Goal: Information Seeking & Learning: Compare options

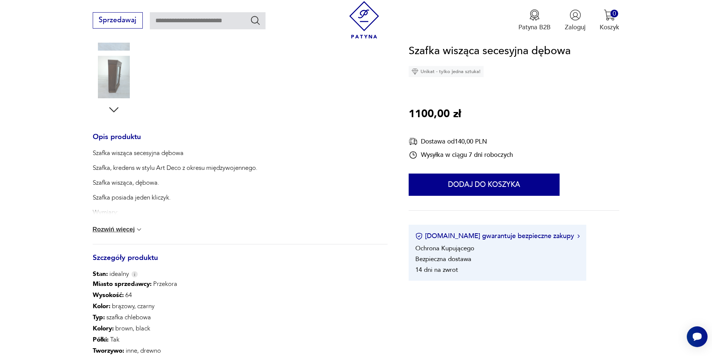
scroll to position [240, 0]
click at [127, 229] on button "Rozwiń więcej" at bounding box center [118, 227] width 50 height 7
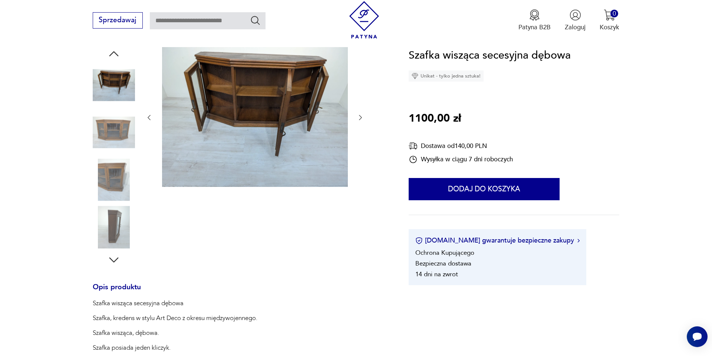
scroll to position [73, 0]
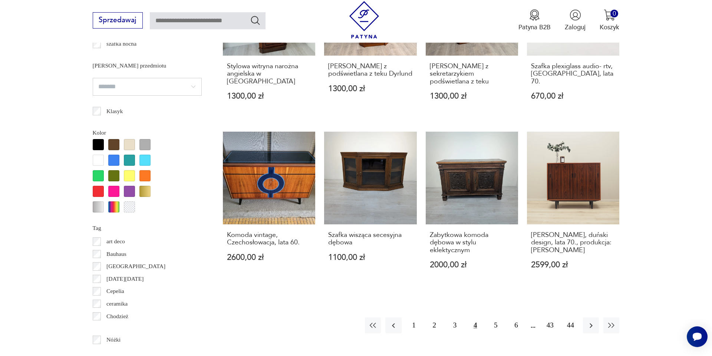
scroll to position [765, 0]
click at [498, 317] on button "5" at bounding box center [496, 325] width 16 height 16
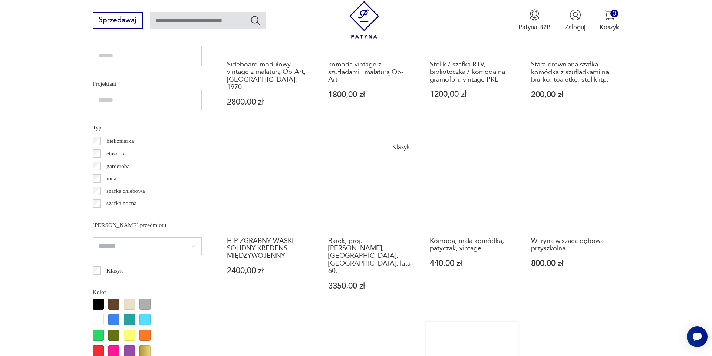
scroll to position [608, 0]
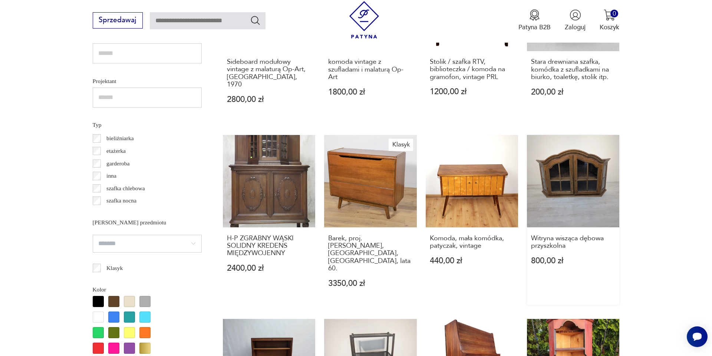
click at [527, 135] on link "Witryna wisząca dębowa przyszkolna 800,00 zł" at bounding box center [573, 220] width 92 height 170
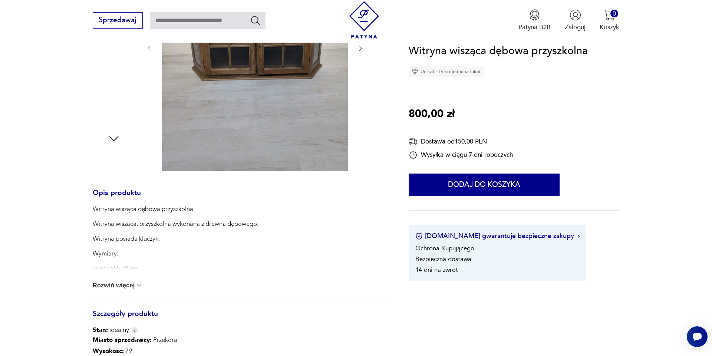
scroll to position [212, 0]
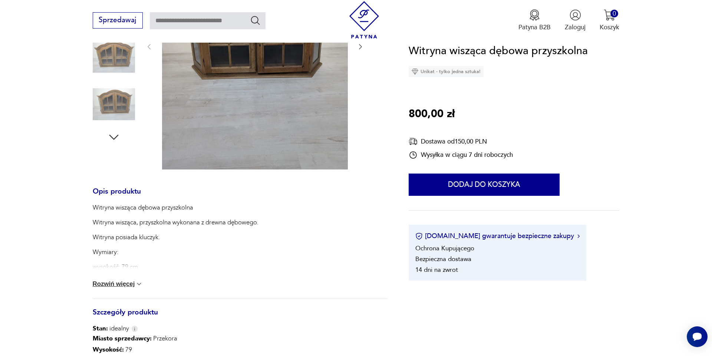
click at [137, 284] on img at bounding box center [138, 283] width 7 height 7
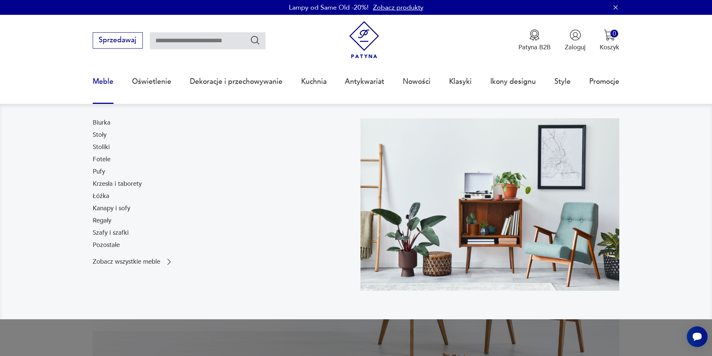
click at [108, 84] on link "Meble" at bounding box center [103, 82] width 21 height 34
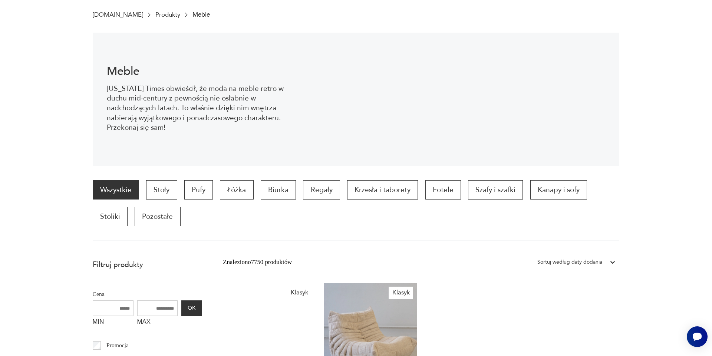
scroll to position [128, 0]
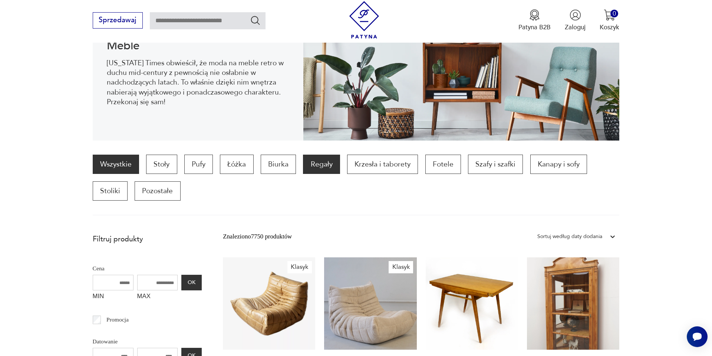
click at [324, 165] on p "Regały" at bounding box center [321, 164] width 37 height 19
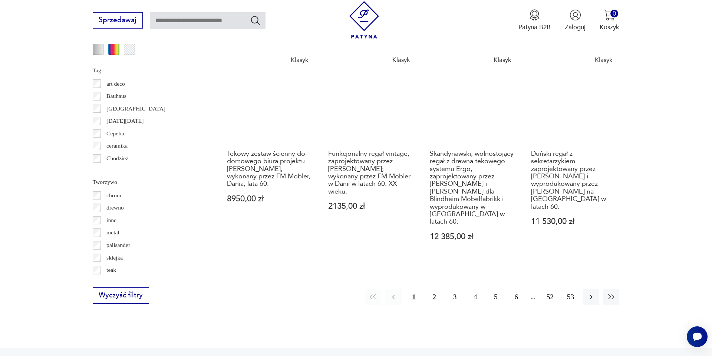
scroll to position [932, 0]
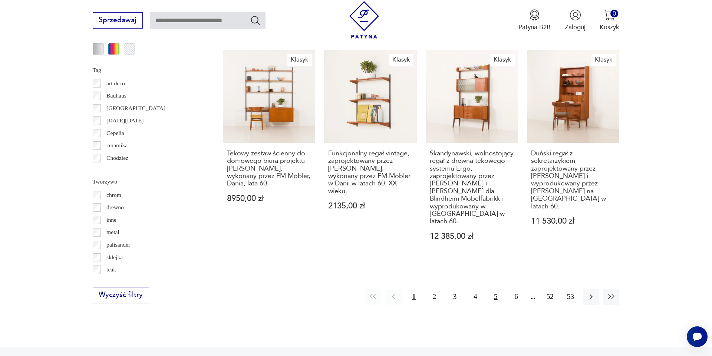
click at [496, 289] on button "5" at bounding box center [496, 297] width 16 height 16
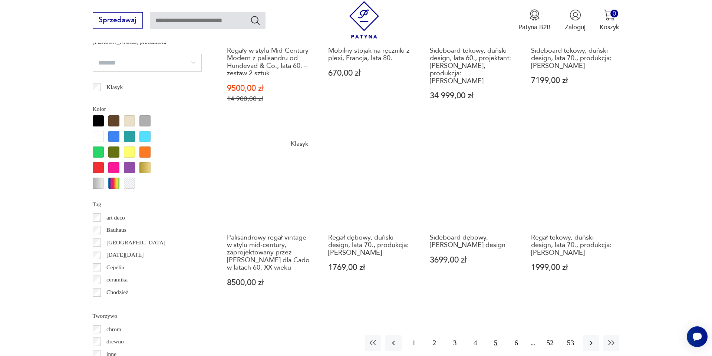
scroll to position [799, 0]
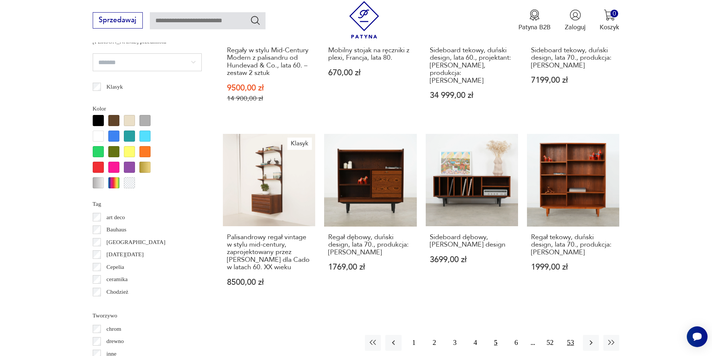
click at [571, 335] on button "53" at bounding box center [570, 343] width 16 height 16
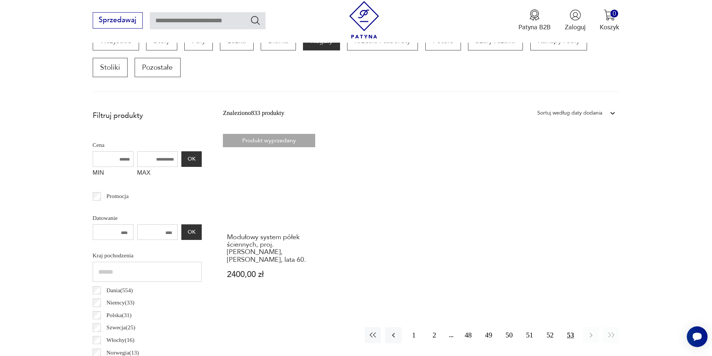
scroll to position [252, 0]
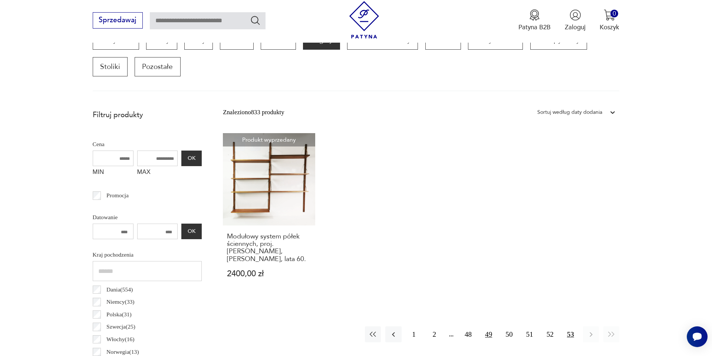
click at [488, 326] on button "49" at bounding box center [489, 334] width 16 height 16
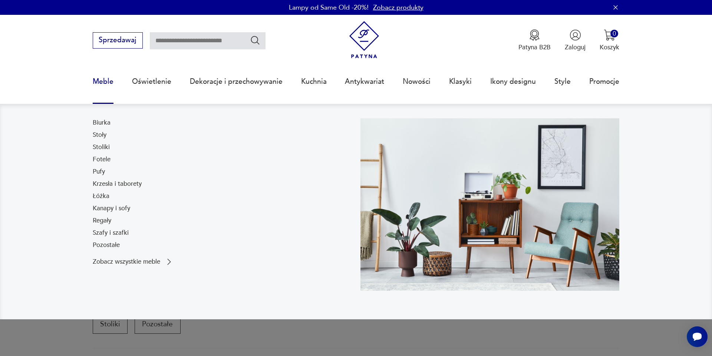
click at [104, 80] on link "Meble" at bounding box center [103, 82] width 21 height 34
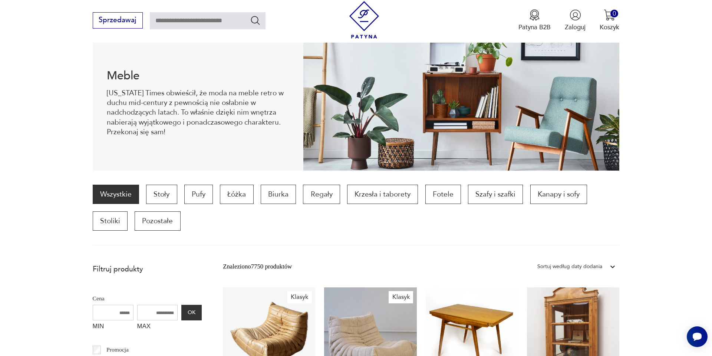
scroll to position [96, 0]
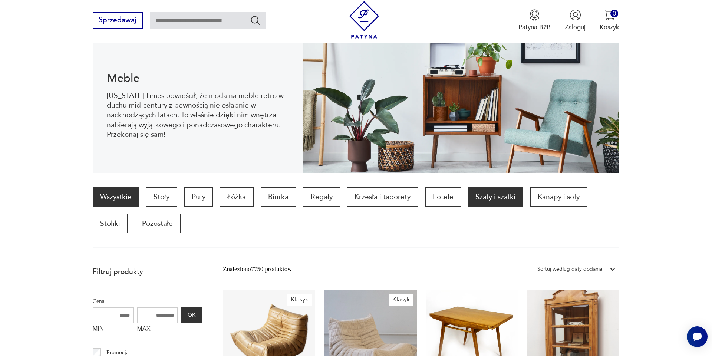
click at [501, 202] on p "Szafy i szafki" at bounding box center [495, 196] width 55 height 19
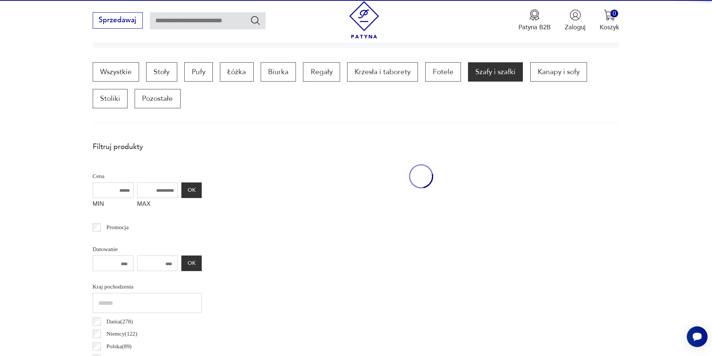
scroll to position [246, 0]
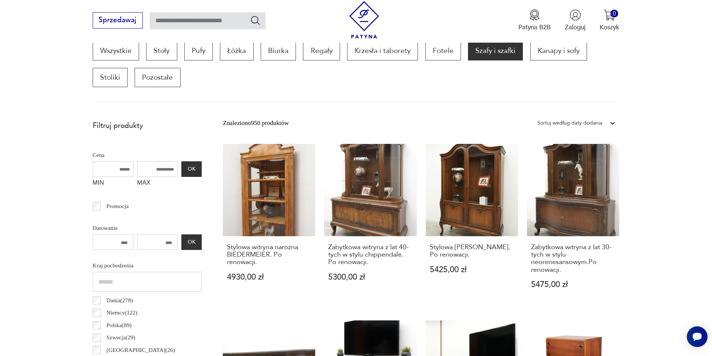
click at [149, 167] on input "MAX" at bounding box center [157, 169] width 41 height 16
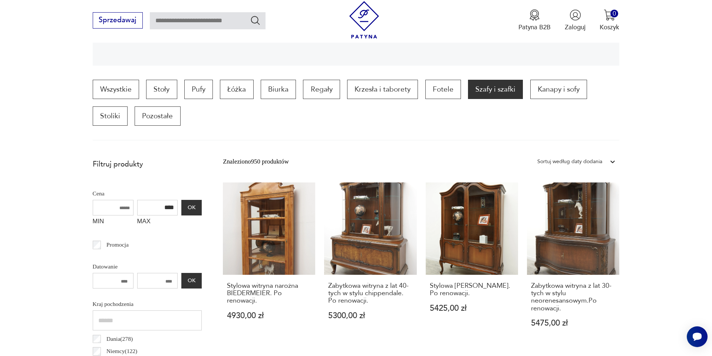
scroll to position [208, 0]
type input "****"
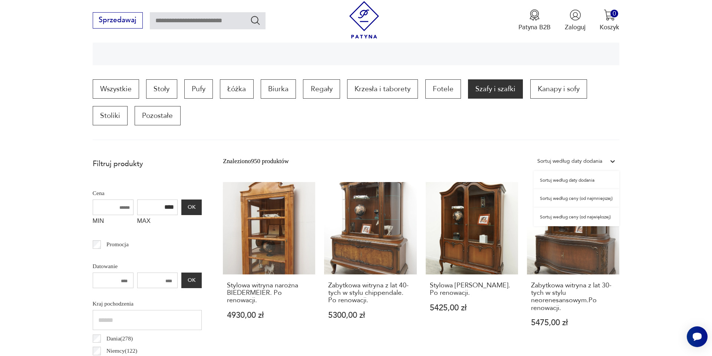
click at [613, 160] on icon at bounding box center [612, 161] width 7 height 7
click at [596, 217] on div "Sortuj według ceny (od największej)" at bounding box center [577, 217] width 86 height 19
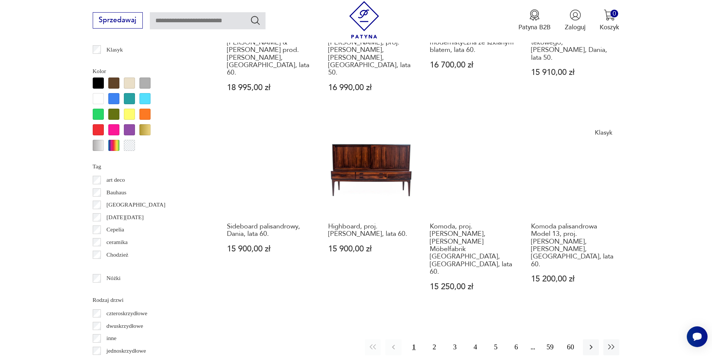
scroll to position [830, 0]
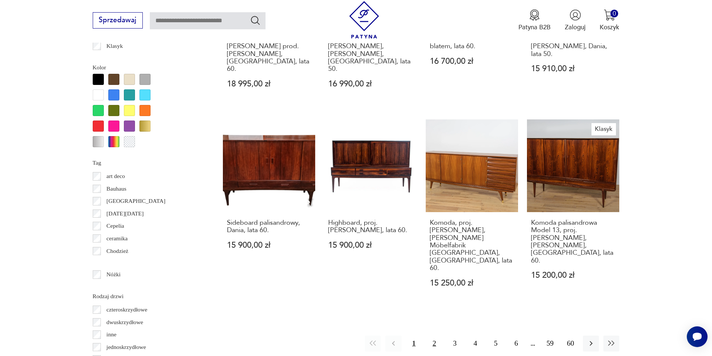
click at [435, 336] on button "2" at bounding box center [434, 344] width 16 height 16
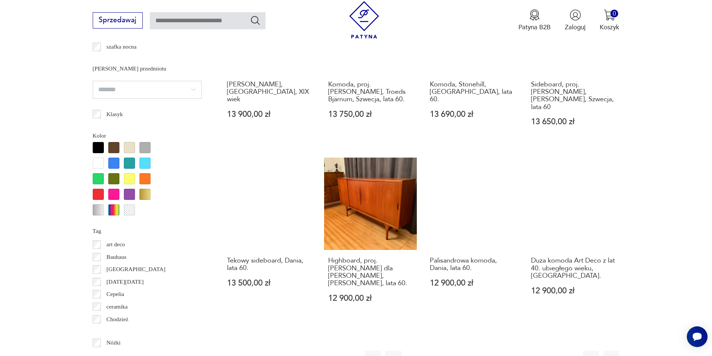
scroll to position [762, 0]
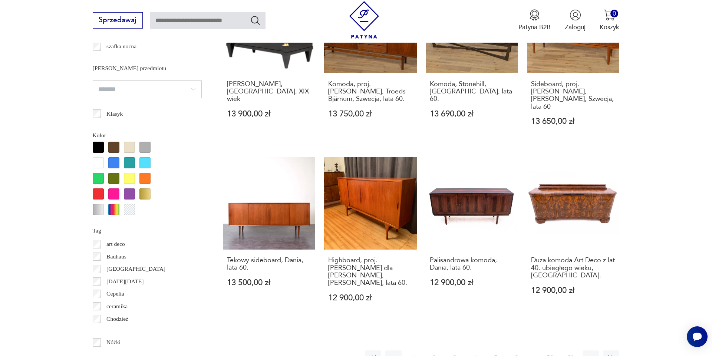
click at [455, 350] on button "3" at bounding box center [455, 358] width 16 height 16
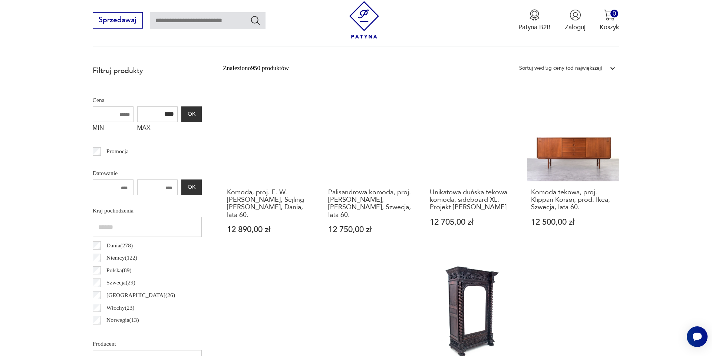
scroll to position [300, 0]
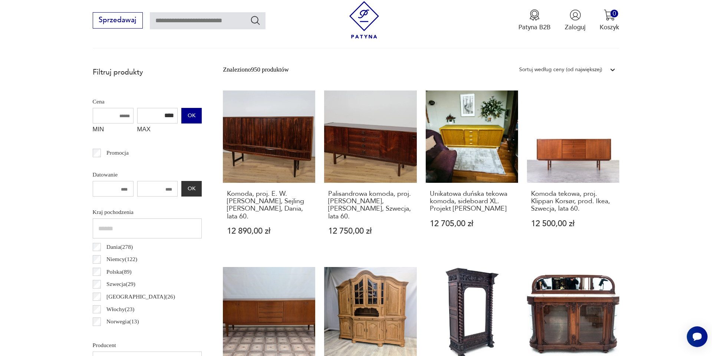
click at [181, 113] on button "OK" at bounding box center [191, 116] width 20 height 16
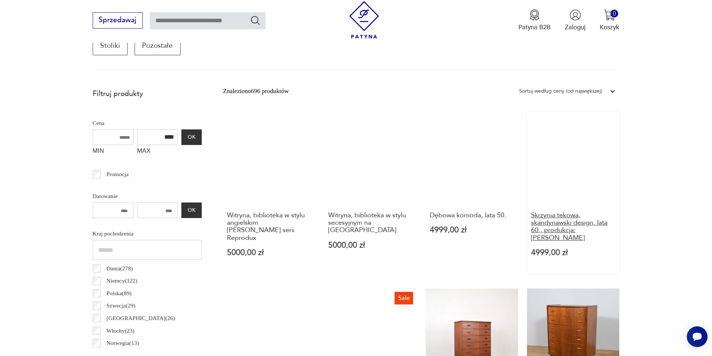
scroll to position [248, 0]
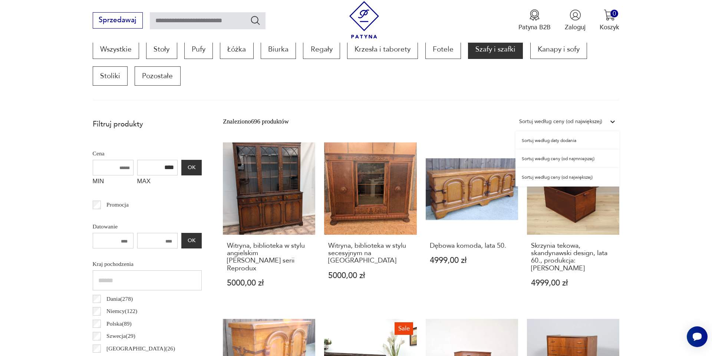
click at [613, 119] on icon at bounding box center [612, 121] width 7 height 7
click at [558, 159] on div "Sortuj według ceny (od najmniejszej)" at bounding box center [567, 158] width 104 height 19
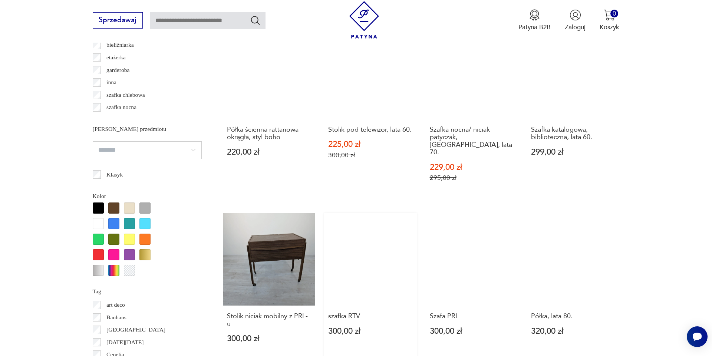
scroll to position [702, 0]
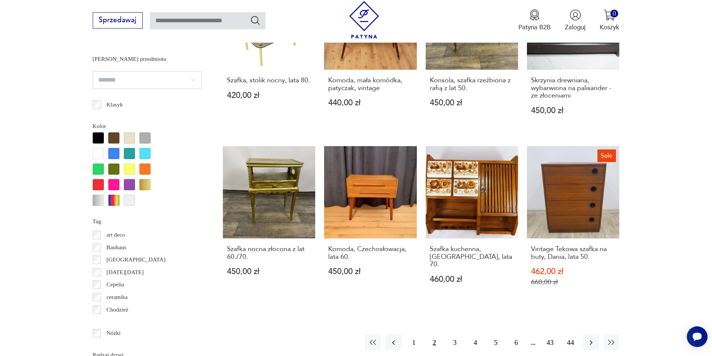
scroll to position [772, 0]
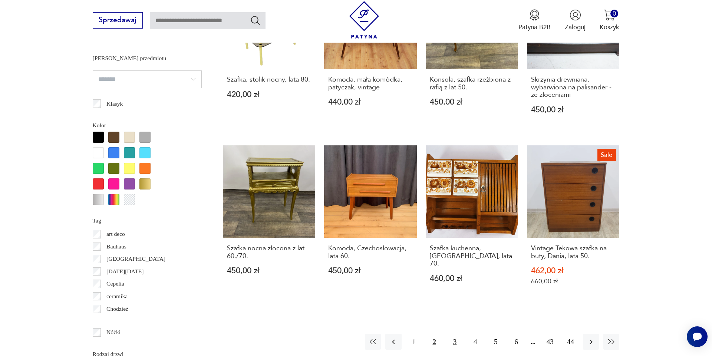
click at [458, 334] on button "3" at bounding box center [455, 342] width 16 height 16
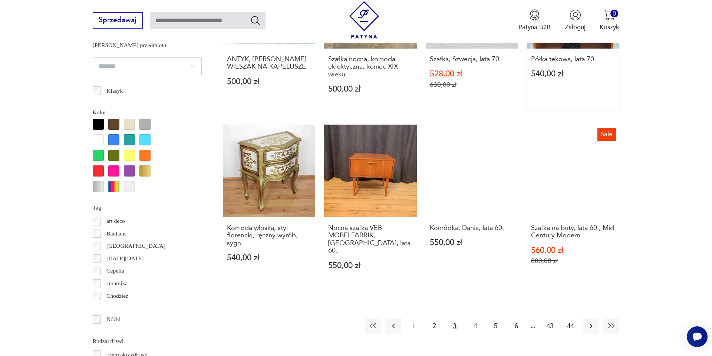
scroll to position [809, 0]
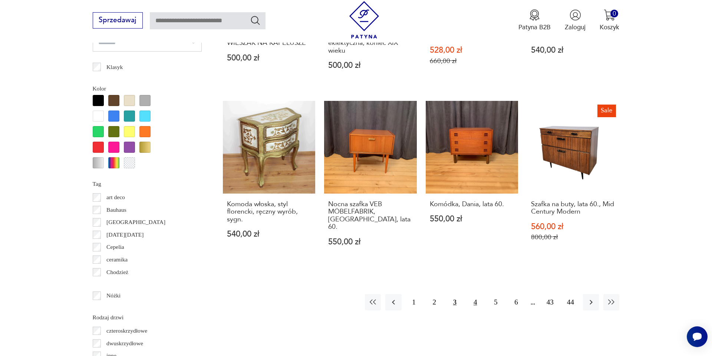
click at [475, 294] on button "4" at bounding box center [475, 302] width 16 height 16
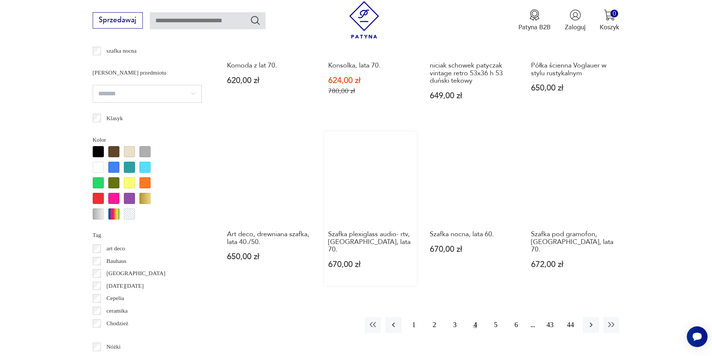
scroll to position [765, 0]
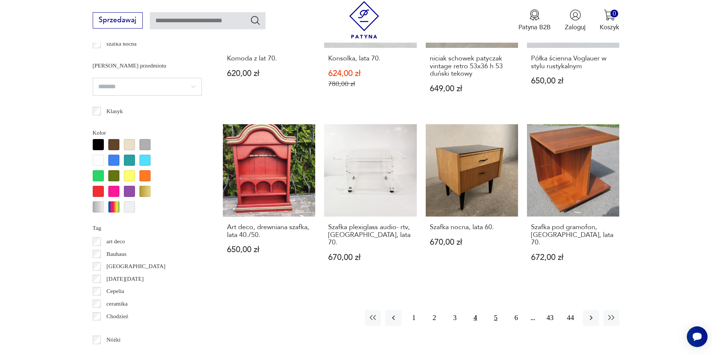
click at [496, 310] on button "5" at bounding box center [496, 318] width 16 height 16
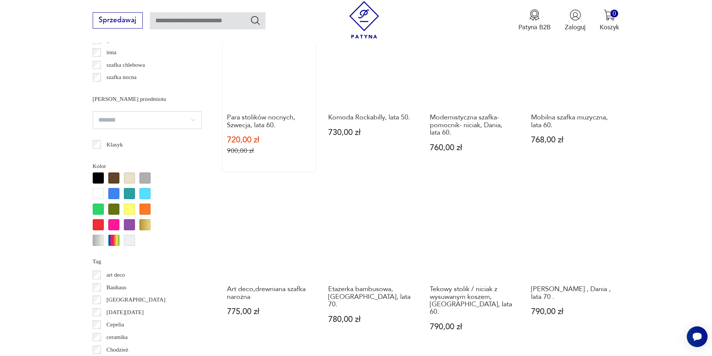
scroll to position [732, 0]
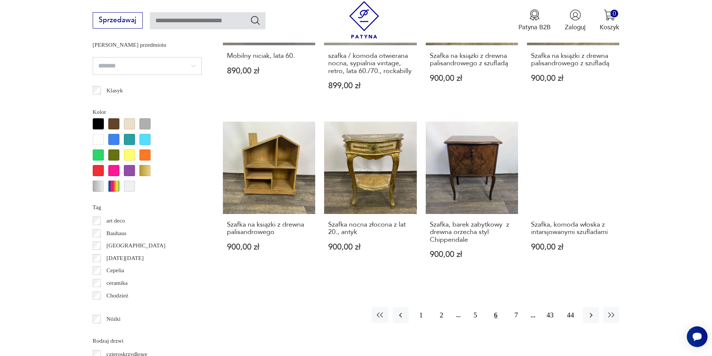
scroll to position [832, 0]
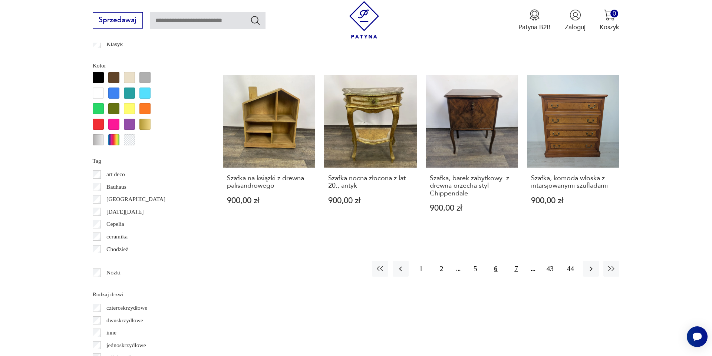
click at [516, 261] on button "7" at bounding box center [516, 269] width 16 height 16
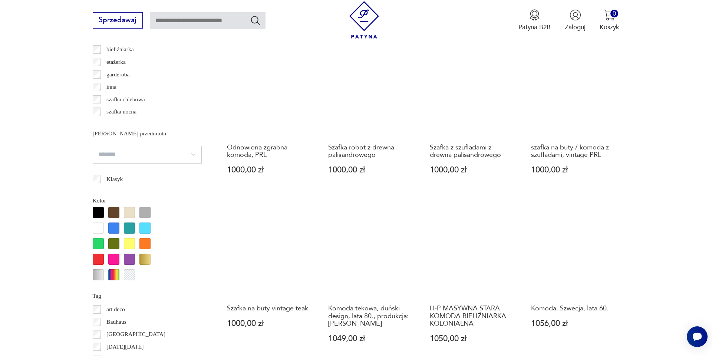
scroll to position [765, 0]
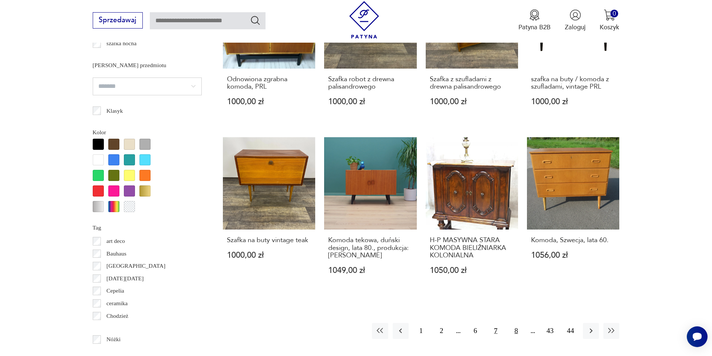
click at [518, 323] on button "8" at bounding box center [516, 331] width 16 height 16
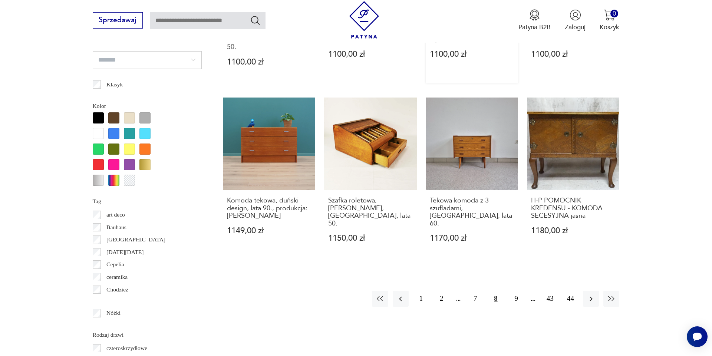
scroll to position [797, 0]
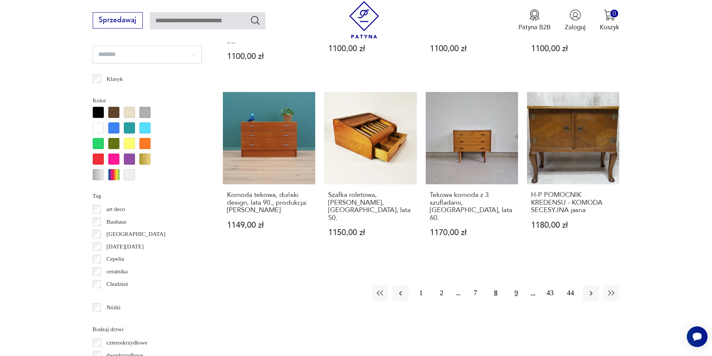
click at [518, 285] on button "9" at bounding box center [516, 293] width 16 height 16
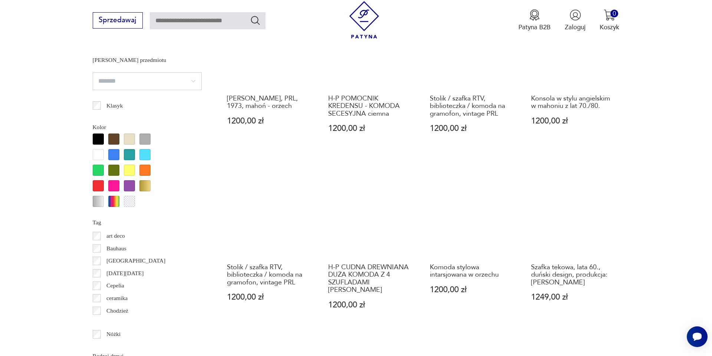
scroll to position [775, 0]
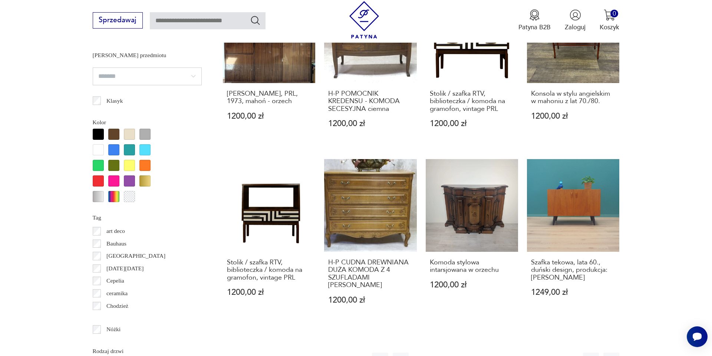
click at [515, 353] on button "10" at bounding box center [516, 361] width 16 height 16
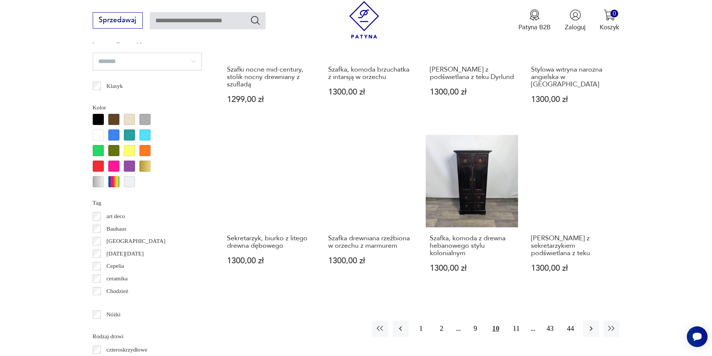
scroll to position [793, 0]
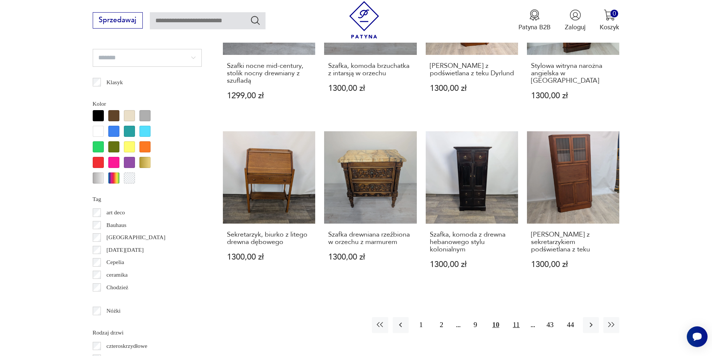
click at [517, 317] on button "11" at bounding box center [516, 325] width 16 height 16
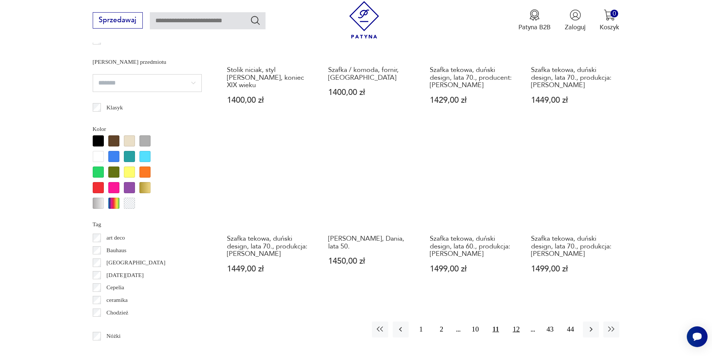
scroll to position [774, 0]
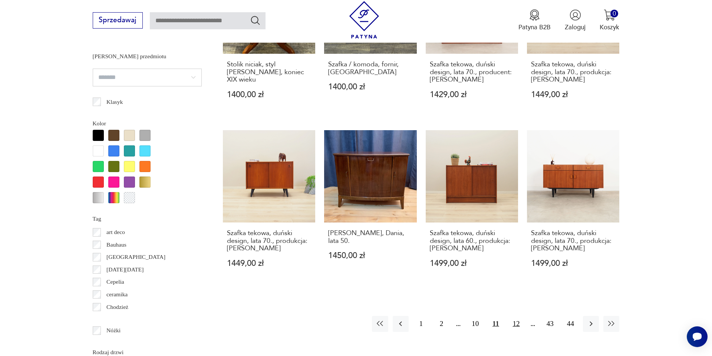
click at [516, 316] on button "12" at bounding box center [516, 324] width 16 height 16
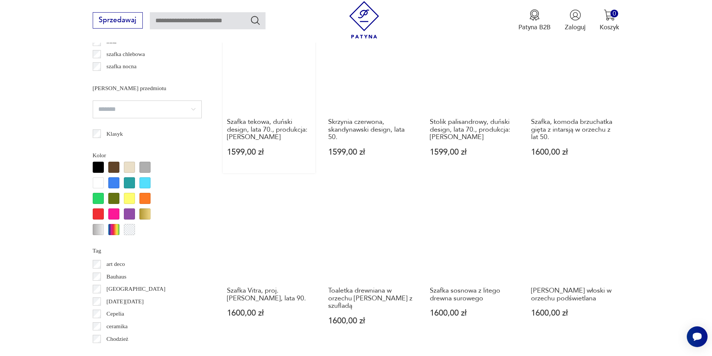
scroll to position [747, 0]
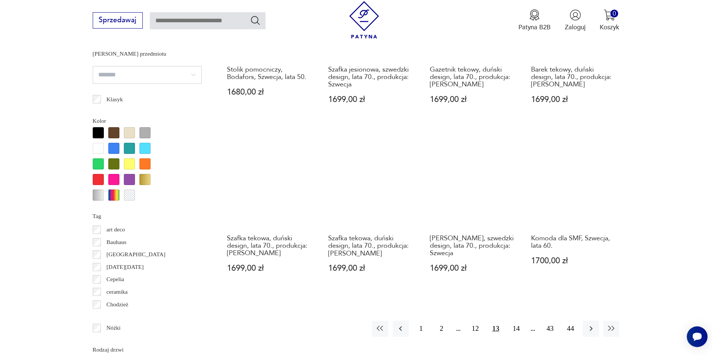
scroll to position [782, 0]
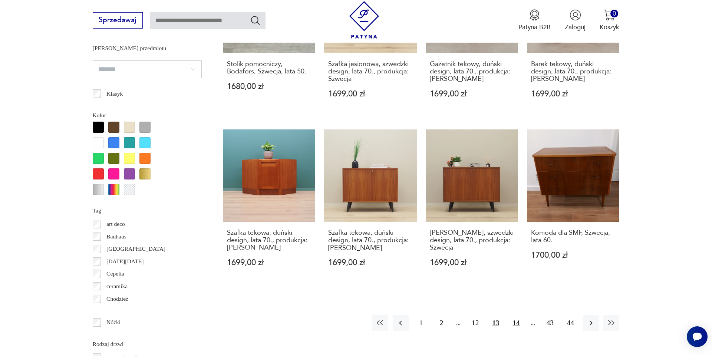
click at [517, 315] on button "14" at bounding box center [516, 323] width 16 height 16
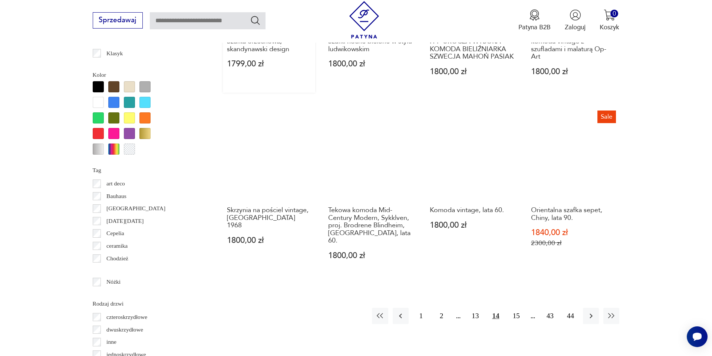
scroll to position [833, 0]
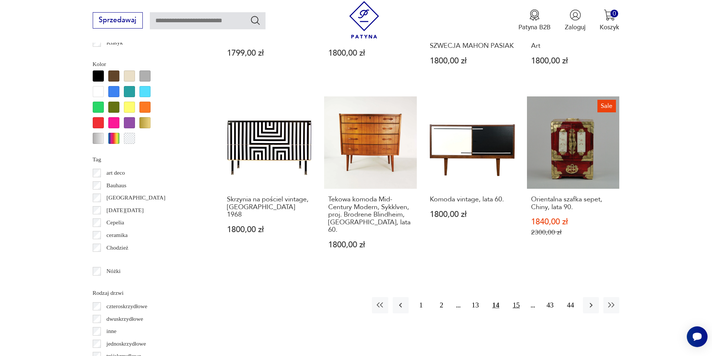
click at [520, 297] on button "15" at bounding box center [516, 305] width 16 height 16
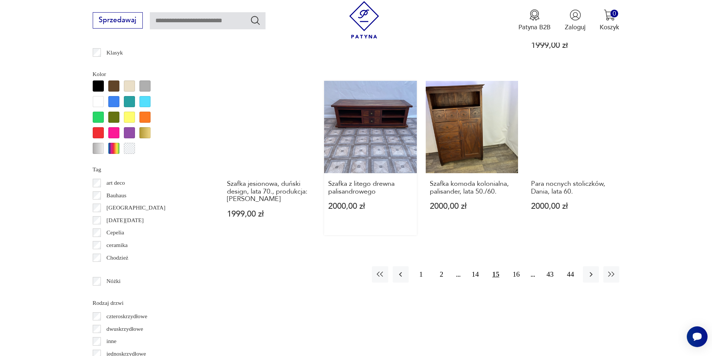
scroll to position [825, 0]
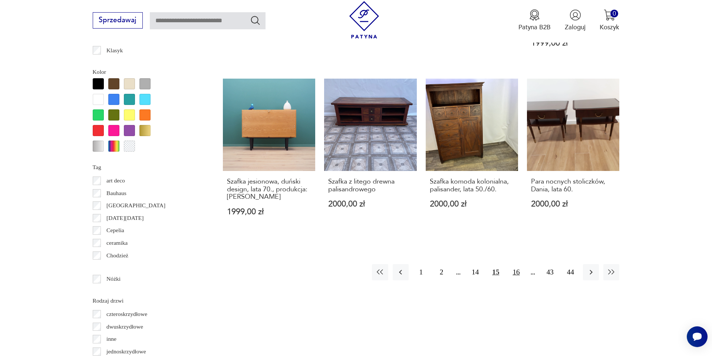
click at [520, 264] on button "16" at bounding box center [516, 272] width 16 height 16
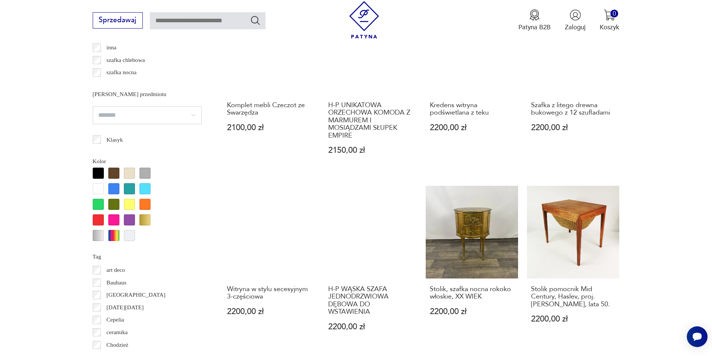
scroll to position [744, 0]
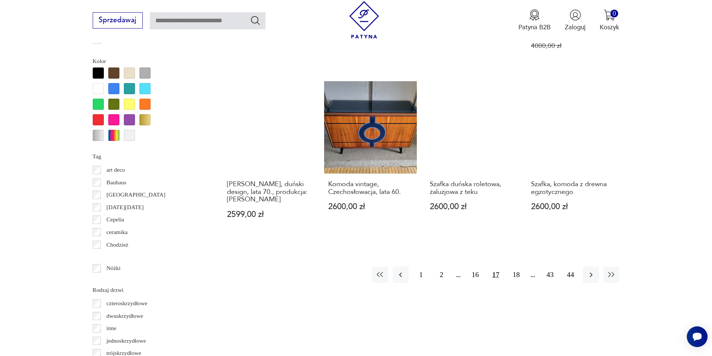
scroll to position [840, 0]
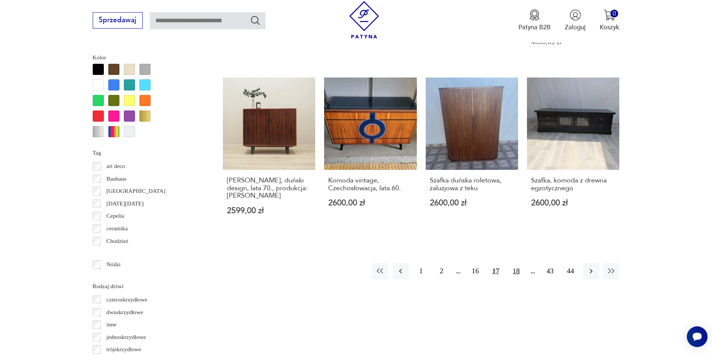
click at [519, 263] on button "18" at bounding box center [516, 271] width 16 height 16
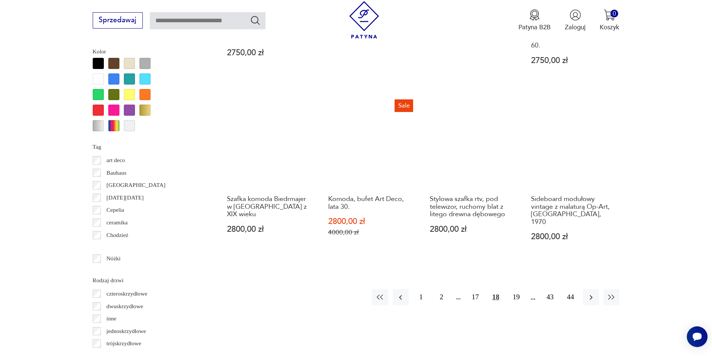
scroll to position [856, 0]
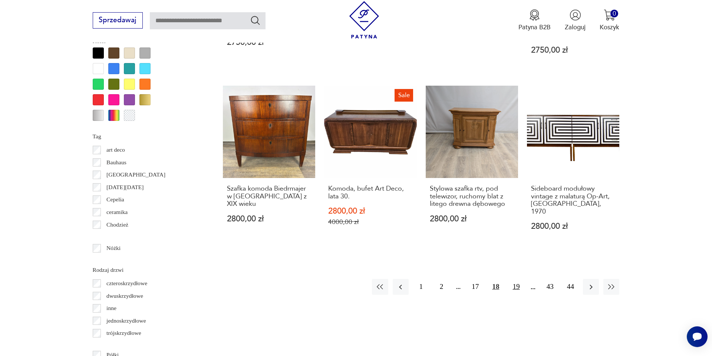
click at [519, 279] on button "19" at bounding box center [516, 287] width 16 height 16
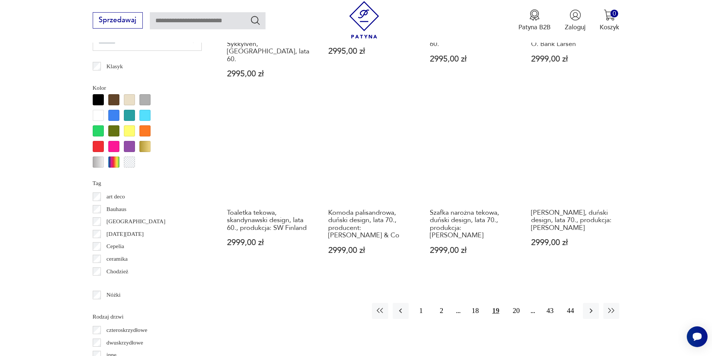
scroll to position [848, 0]
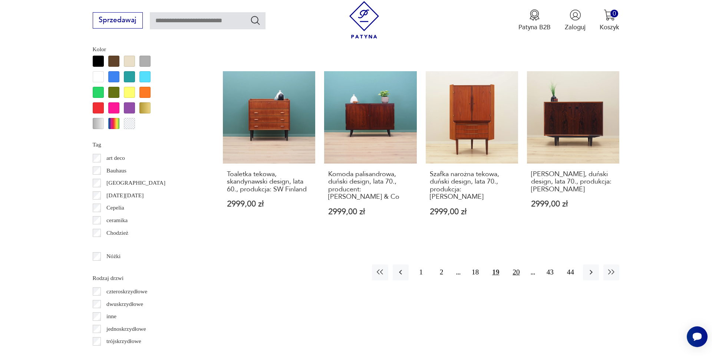
click at [521, 264] on button "20" at bounding box center [516, 272] width 16 height 16
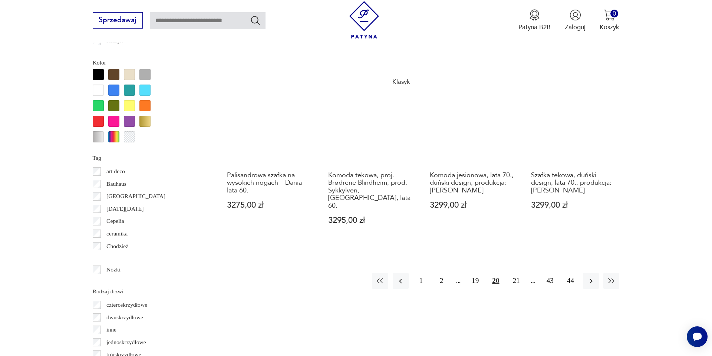
scroll to position [843, 0]
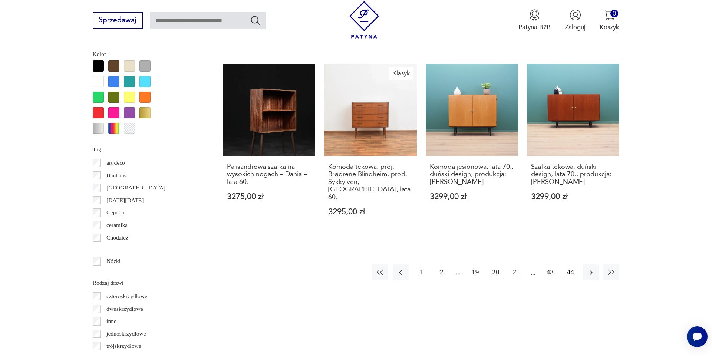
click at [517, 264] on button "21" at bounding box center [516, 272] width 16 height 16
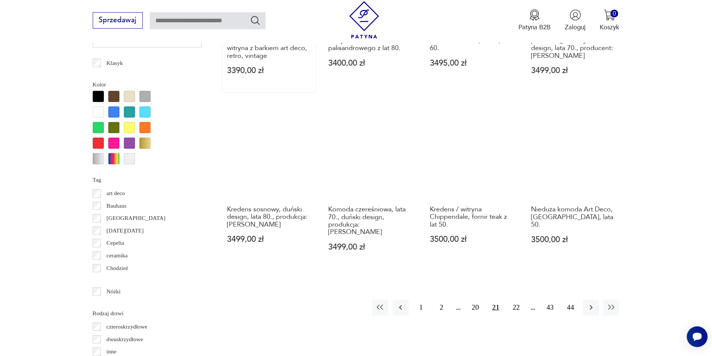
scroll to position [832, 0]
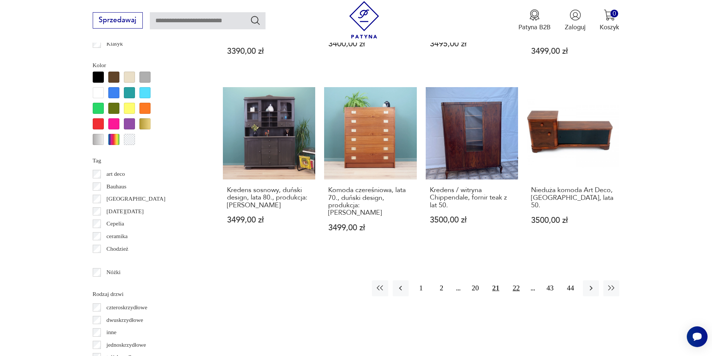
click at [519, 280] on button "22" at bounding box center [516, 288] width 16 height 16
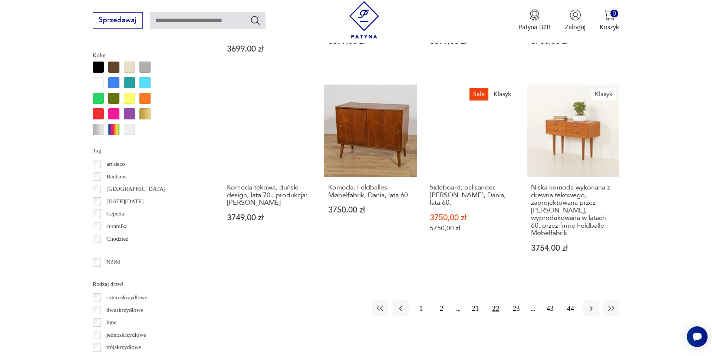
scroll to position [851, 0]
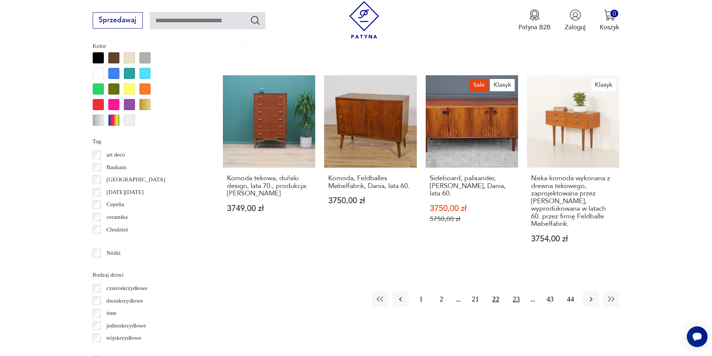
click at [516, 291] on button "23" at bounding box center [516, 299] width 16 height 16
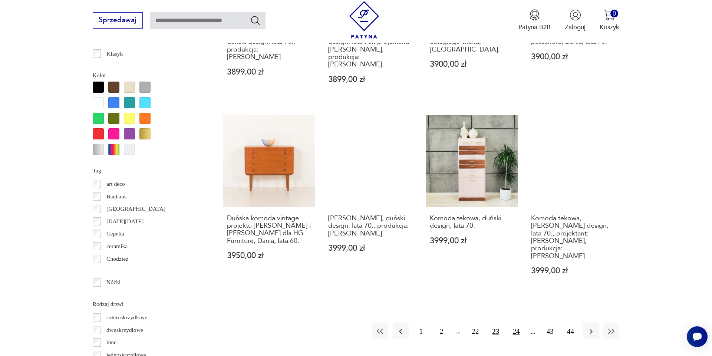
scroll to position [823, 0]
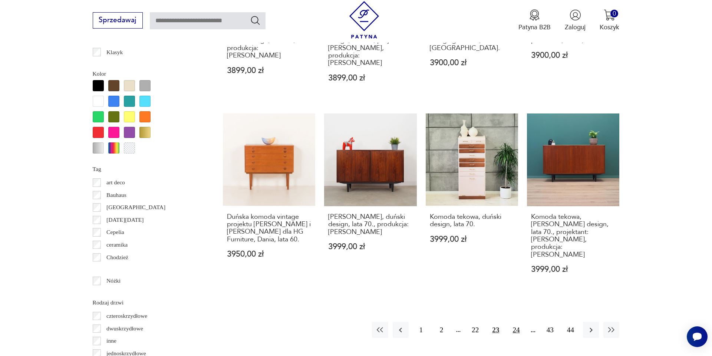
click at [518, 322] on button "24" at bounding box center [516, 330] width 16 height 16
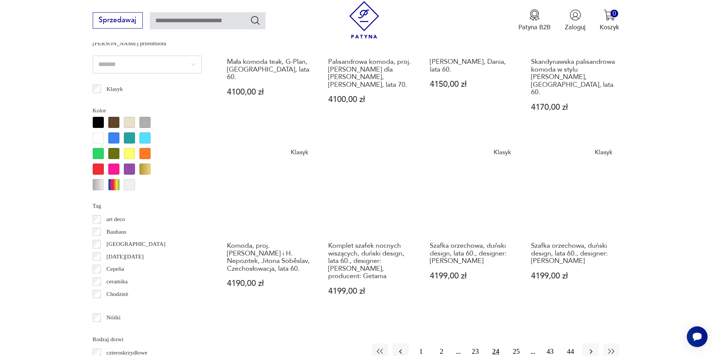
scroll to position [862, 0]
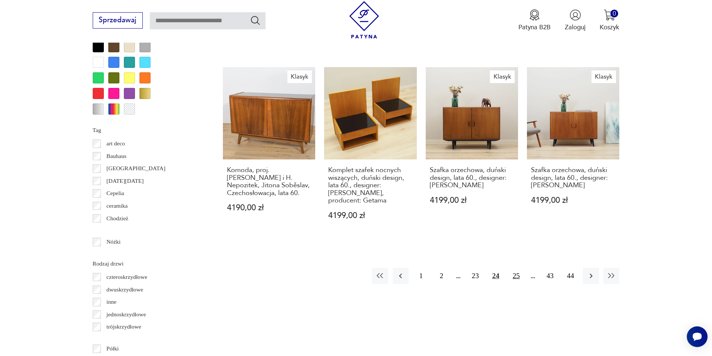
click at [518, 268] on button "25" at bounding box center [516, 276] width 16 height 16
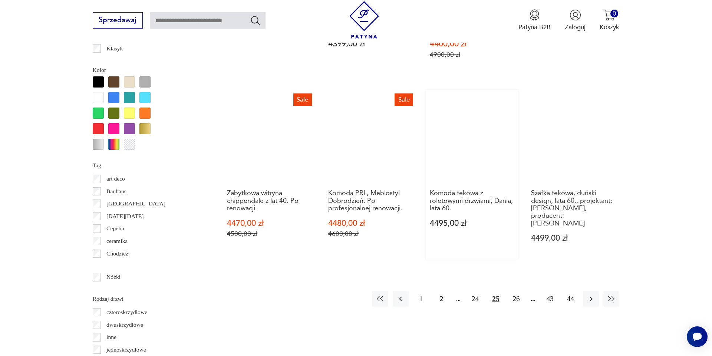
scroll to position [834, 0]
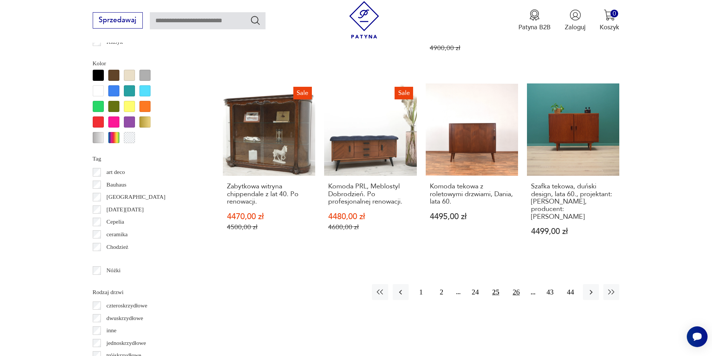
click at [521, 284] on button "26" at bounding box center [516, 292] width 16 height 16
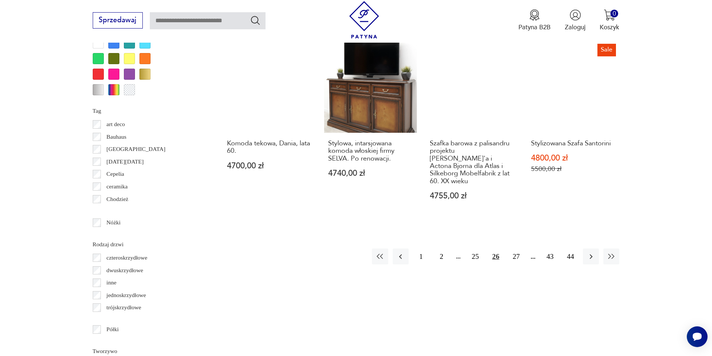
scroll to position [884, 0]
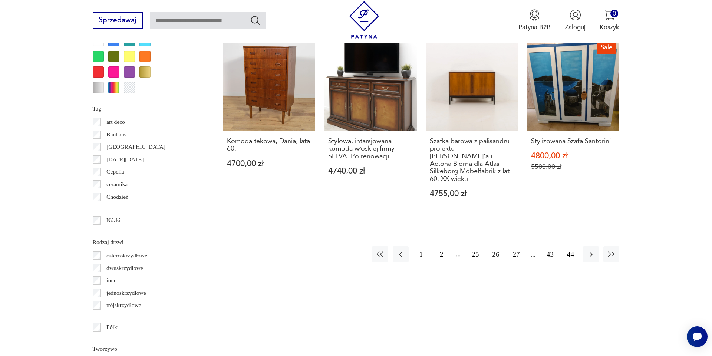
click at [517, 246] on button "27" at bounding box center [516, 254] width 16 height 16
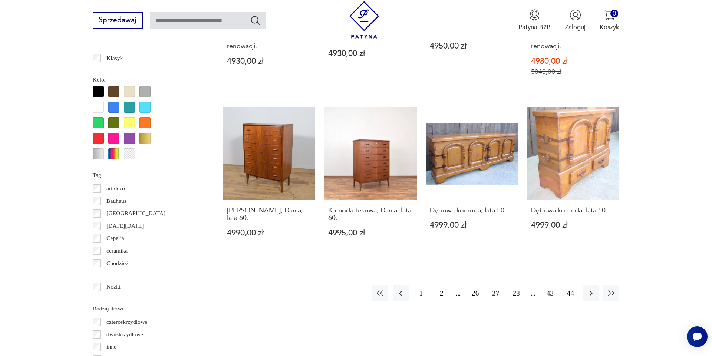
scroll to position [836, 0]
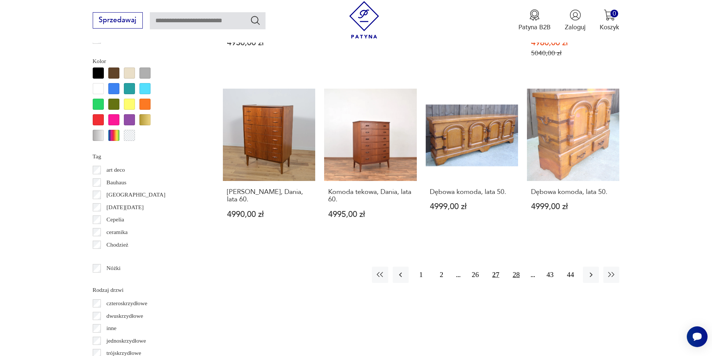
click at [517, 267] on button "28" at bounding box center [516, 275] width 16 height 16
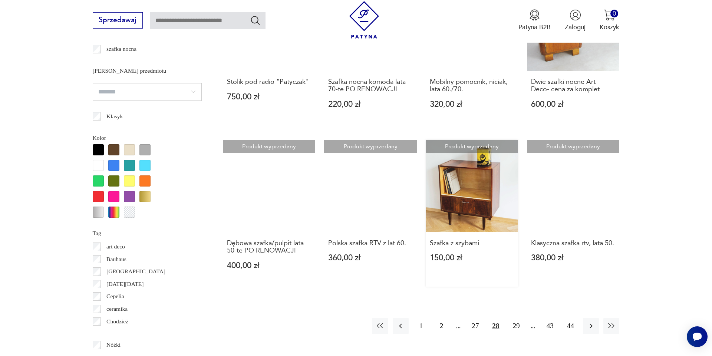
scroll to position [777, 0]
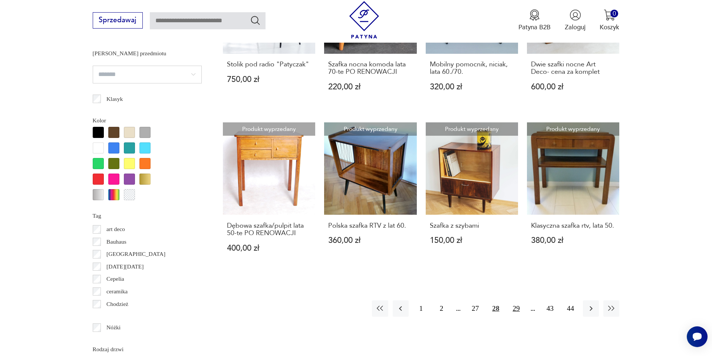
click at [517, 300] on button "29" at bounding box center [516, 308] width 16 height 16
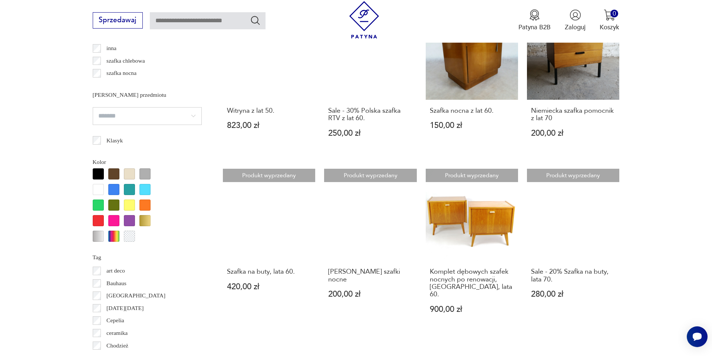
scroll to position [737, 0]
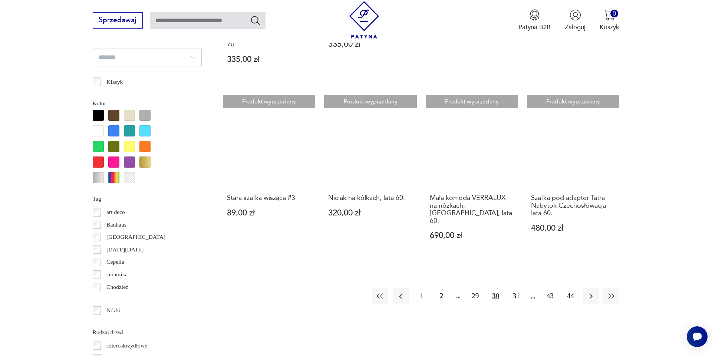
scroll to position [823, 0]
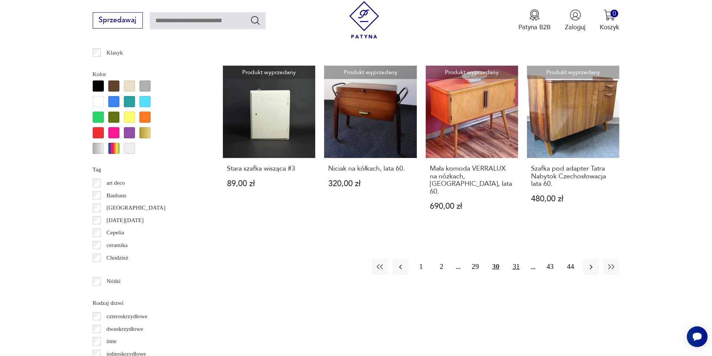
click at [520, 259] on button "31" at bounding box center [516, 267] width 16 height 16
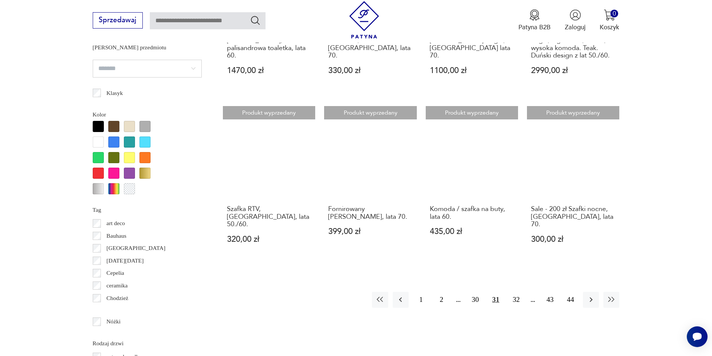
scroll to position [784, 0]
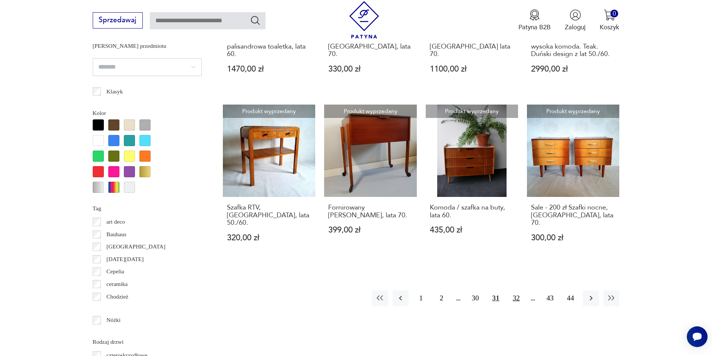
click at [516, 290] on button "32" at bounding box center [516, 298] width 16 height 16
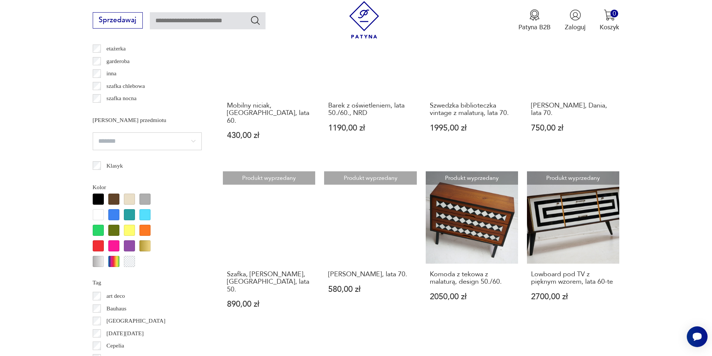
scroll to position [711, 0]
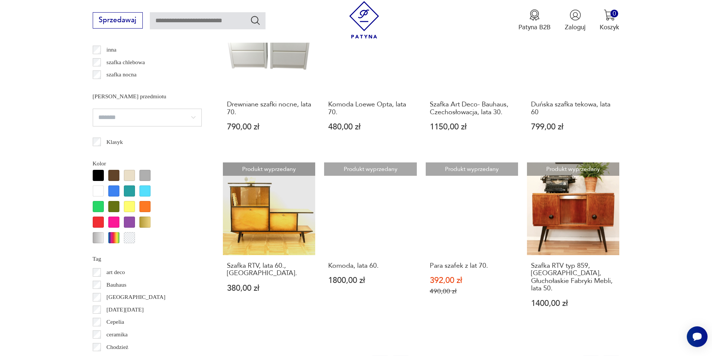
scroll to position [746, 0]
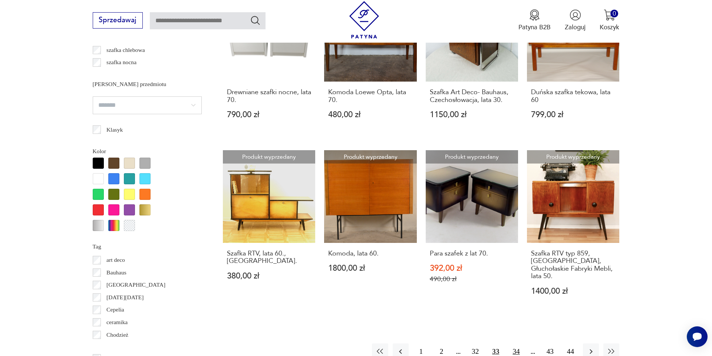
click at [515, 343] on button "34" at bounding box center [516, 351] width 16 height 16
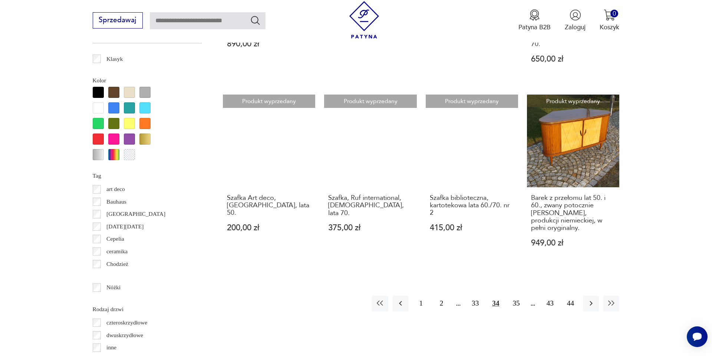
scroll to position [842, 0]
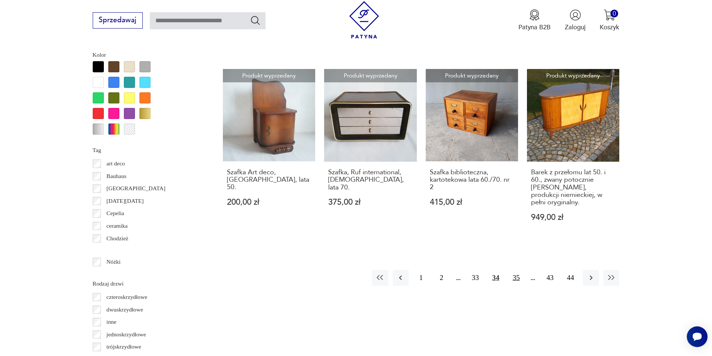
click at [516, 270] on button "35" at bounding box center [516, 278] width 16 height 16
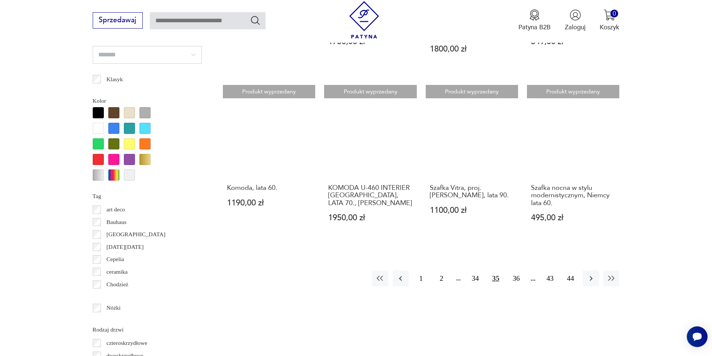
scroll to position [812, 0]
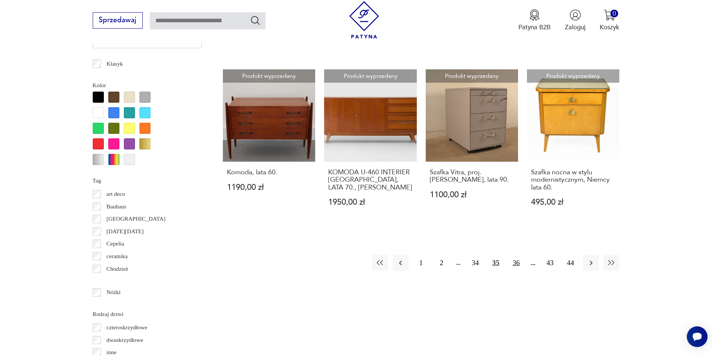
click at [521, 255] on button "36" at bounding box center [516, 263] width 16 height 16
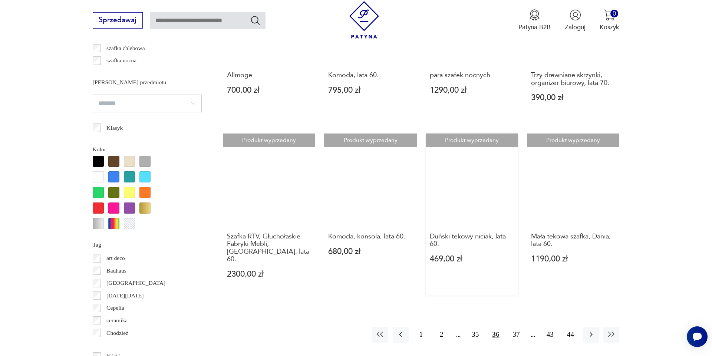
scroll to position [752, 0]
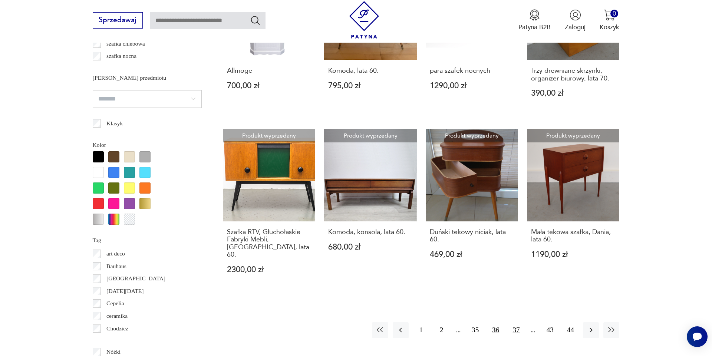
click at [516, 322] on button "37" at bounding box center [516, 330] width 16 height 16
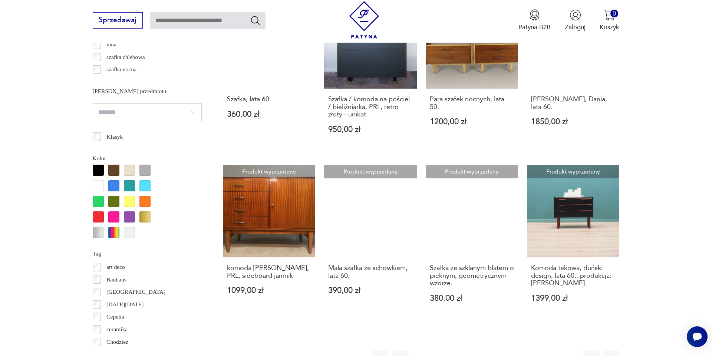
scroll to position [739, 0]
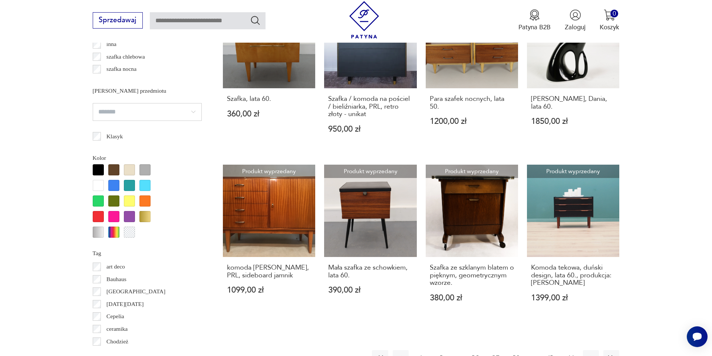
click at [569, 350] on button "44" at bounding box center [570, 358] width 16 height 16
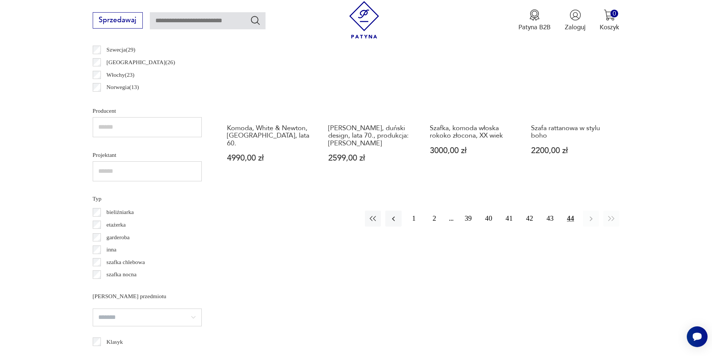
scroll to position [191, 0]
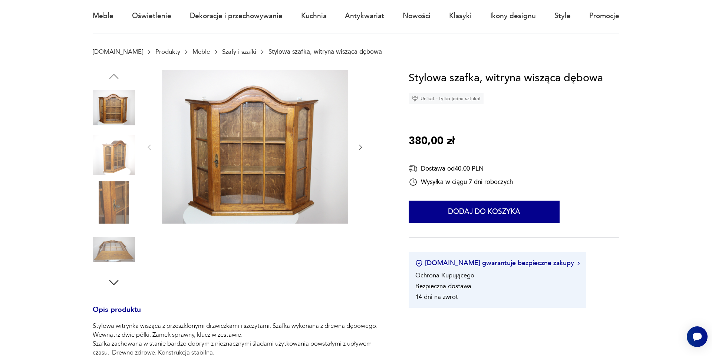
scroll to position [64, 0]
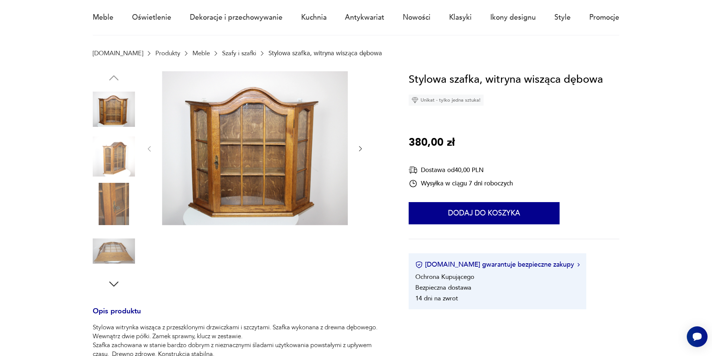
click at [361, 148] on icon "button" at bounding box center [360, 148] width 3 height 5
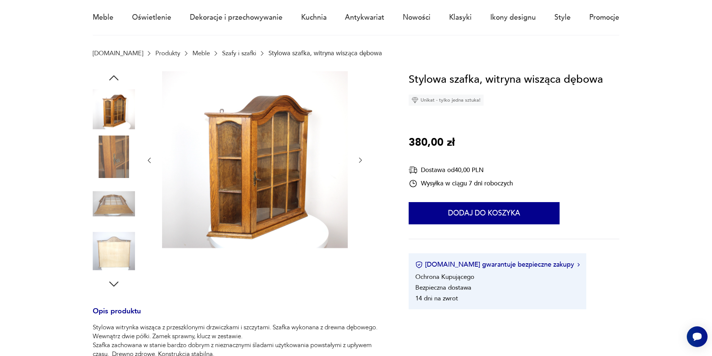
click at [361, 161] on icon "button" at bounding box center [360, 159] width 7 height 7
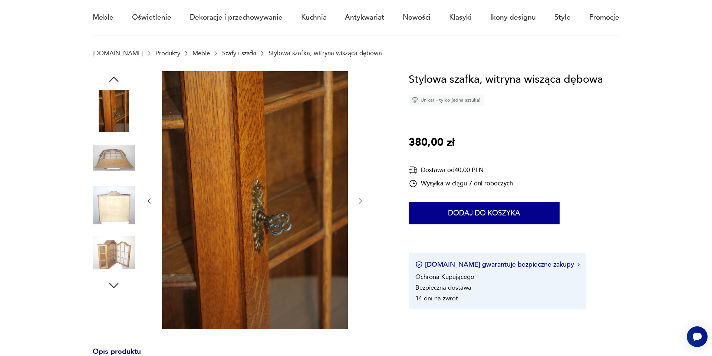
click at [361, 161] on div at bounding box center [254, 201] width 219 height 260
click at [360, 201] on icon "button" at bounding box center [360, 200] width 7 height 7
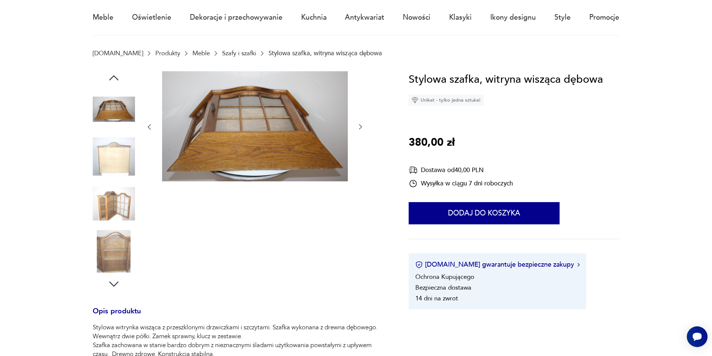
click at [361, 128] on icon "button" at bounding box center [360, 127] width 3 height 5
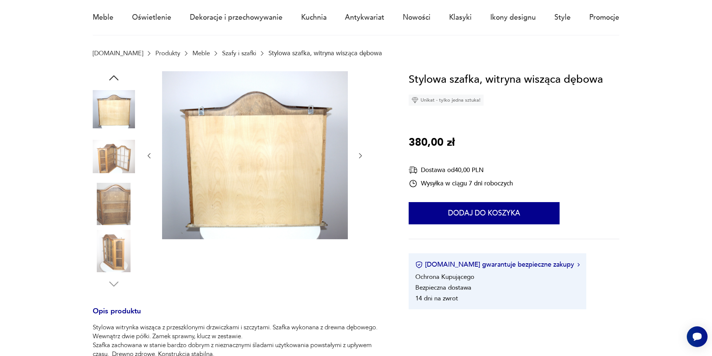
click at [360, 156] on icon "button" at bounding box center [360, 155] width 7 height 7
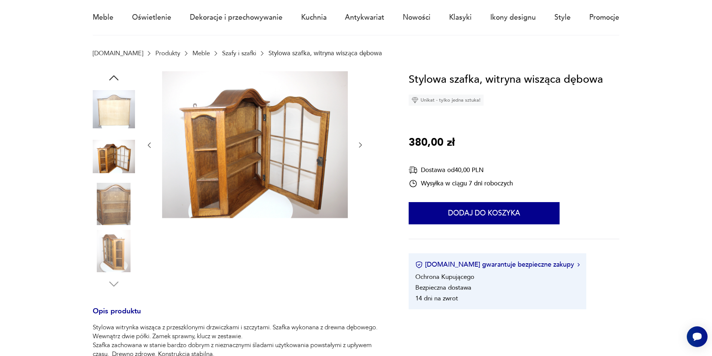
click at [361, 145] on icon "button" at bounding box center [360, 144] width 7 height 7
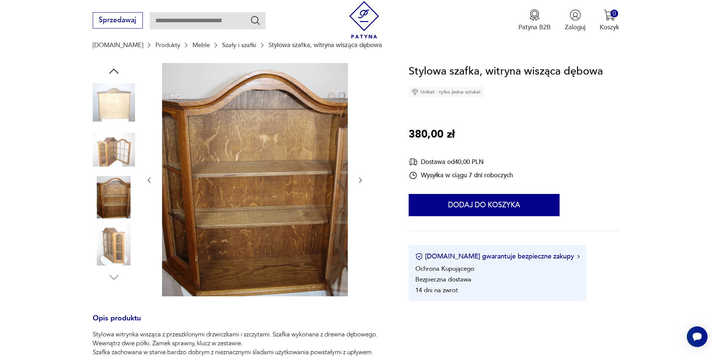
scroll to position [71, 0]
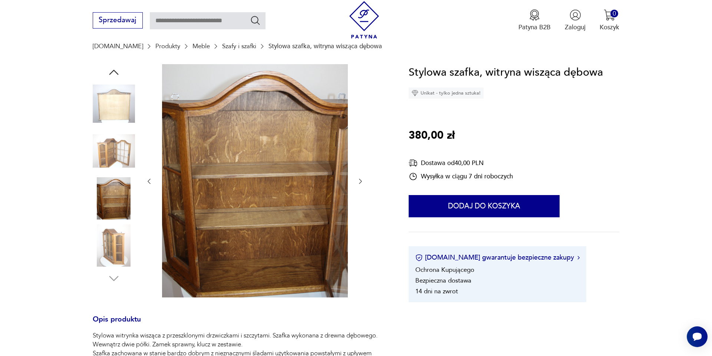
click at [362, 182] on icon "button" at bounding box center [360, 181] width 7 height 7
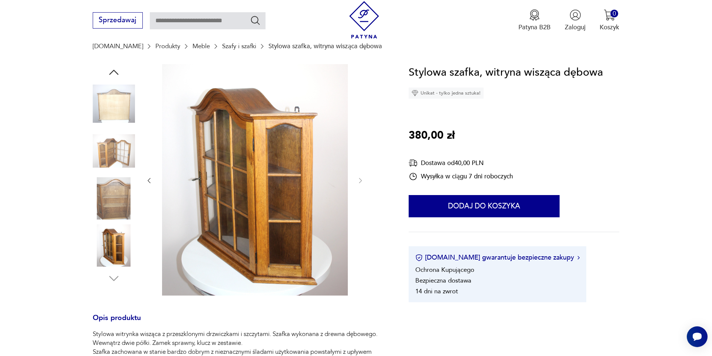
click at [147, 179] on icon "button" at bounding box center [148, 180] width 7 height 7
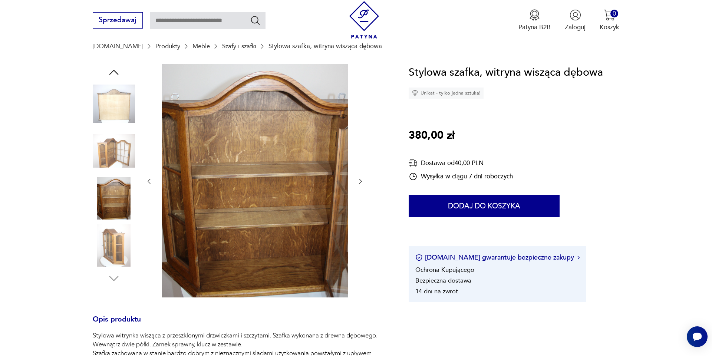
click at [147, 179] on icon "button" at bounding box center [148, 181] width 7 height 7
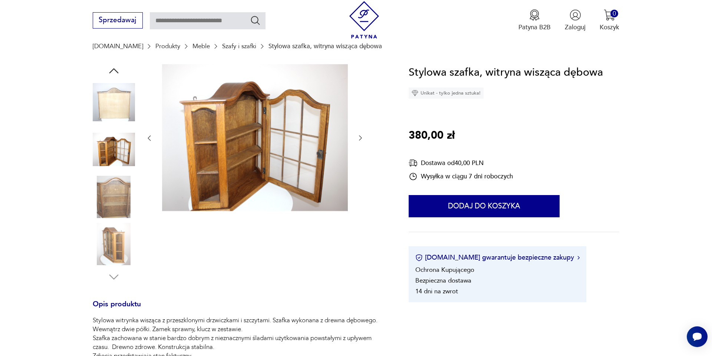
click at [147, 179] on div at bounding box center [254, 138] width 219 height 148
click at [149, 138] on icon "button" at bounding box center [148, 137] width 7 height 7
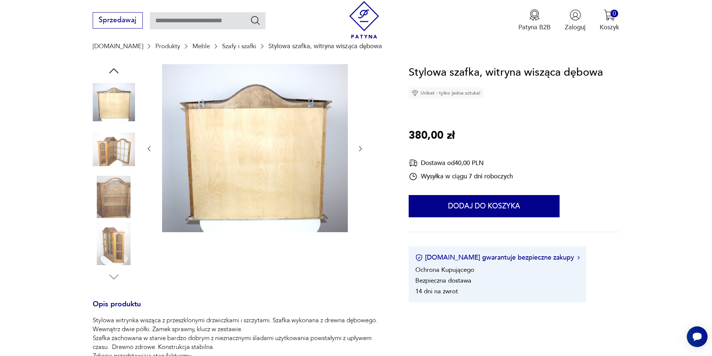
click at [149, 138] on div at bounding box center [254, 148] width 219 height 169
click at [149, 147] on icon "button" at bounding box center [149, 148] width 3 height 5
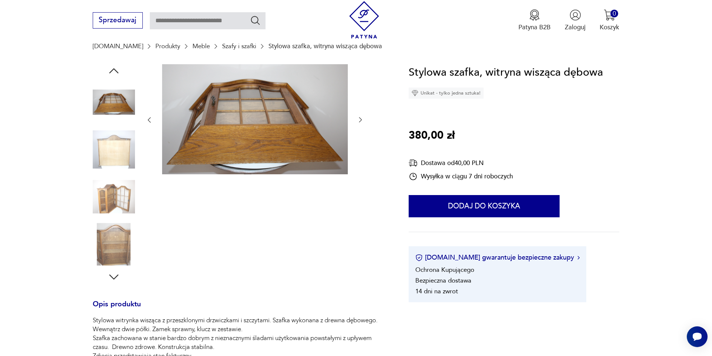
click at [148, 114] on div at bounding box center [254, 120] width 219 height 112
click at [148, 116] on button "button" at bounding box center [148, 120] width 7 height 9
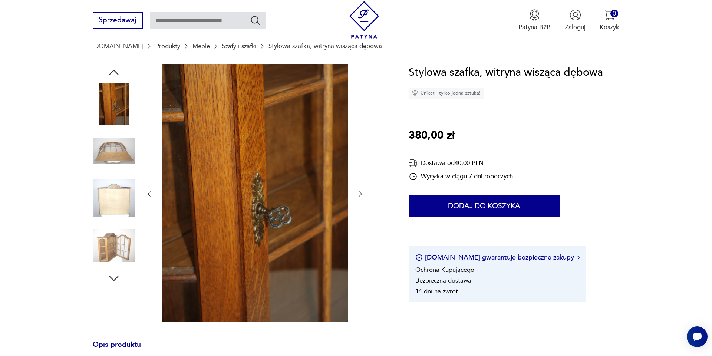
click at [149, 191] on icon "button" at bounding box center [148, 193] width 7 height 7
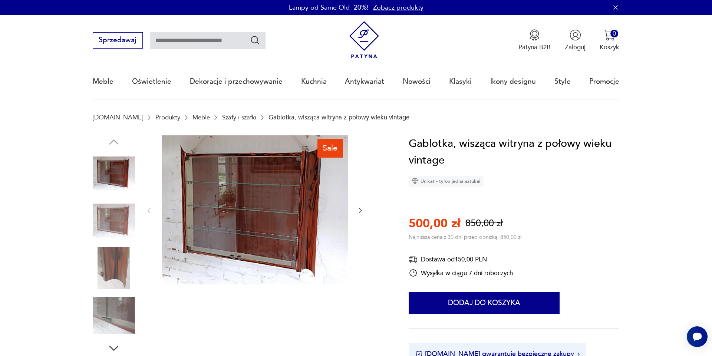
click at [363, 208] on icon "button" at bounding box center [360, 210] width 7 height 7
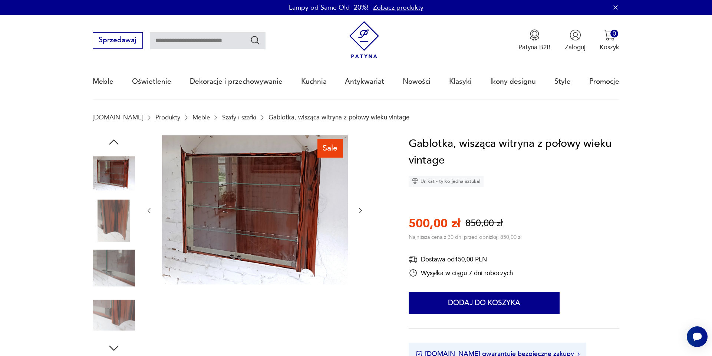
click at [363, 208] on icon "button" at bounding box center [360, 210] width 7 height 7
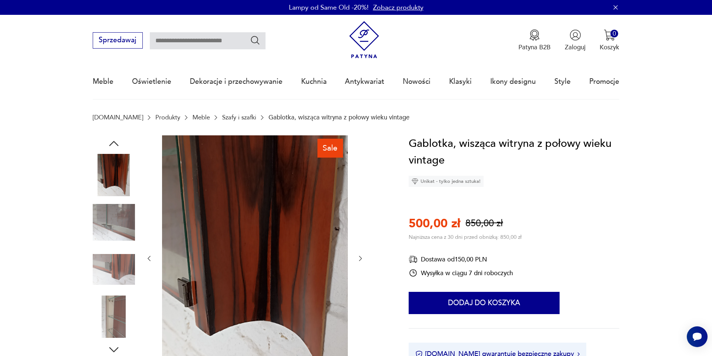
click at [363, 208] on div at bounding box center [254, 258] width 219 height 247
click at [359, 257] on icon "button" at bounding box center [360, 258] width 7 height 7
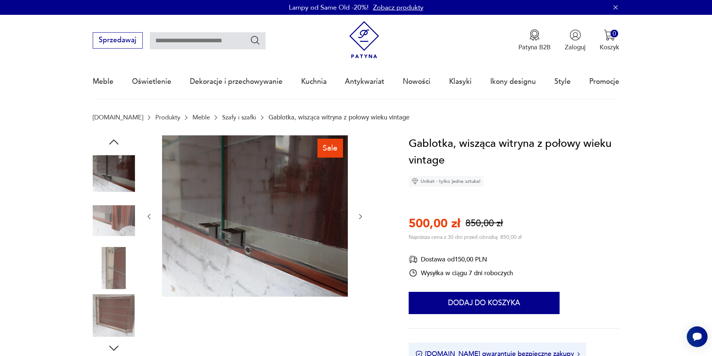
click at [359, 257] on div at bounding box center [254, 216] width 219 height 163
click at [361, 215] on icon "button" at bounding box center [360, 216] width 7 height 7
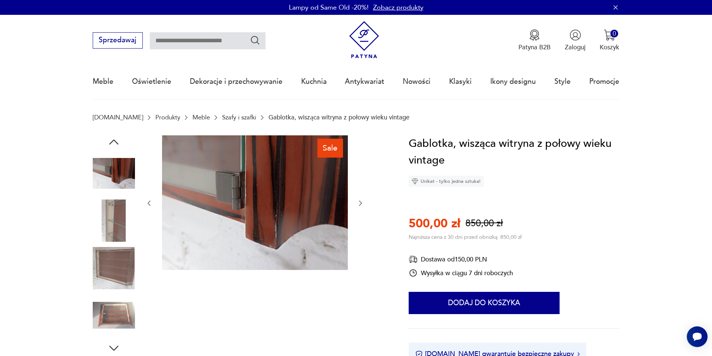
click at [361, 215] on div at bounding box center [254, 203] width 219 height 136
click at [359, 204] on icon "button" at bounding box center [360, 202] width 7 height 7
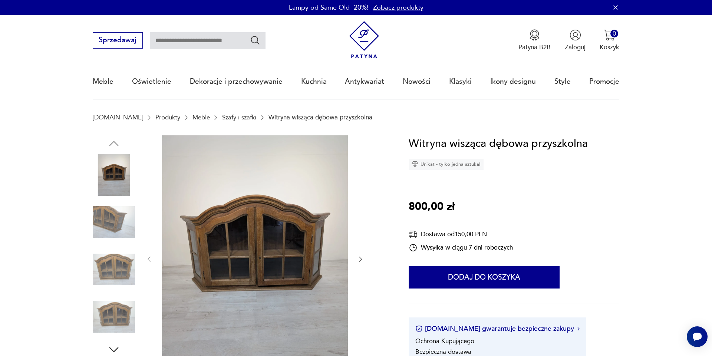
click at [362, 259] on icon "button" at bounding box center [360, 258] width 7 height 7
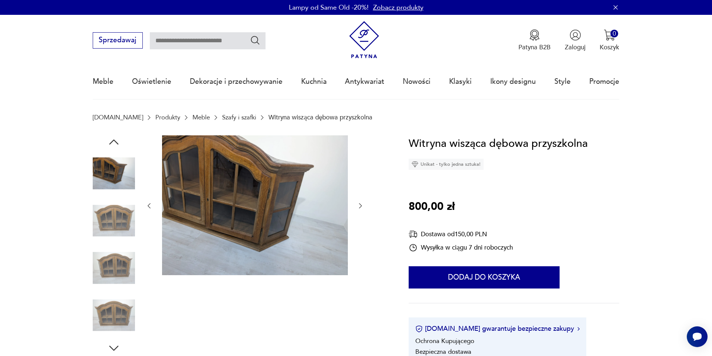
click at [362, 258] on div at bounding box center [254, 205] width 219 height 141
click at [360, 205] on icon "button" at bounding box center [360, 205] width 7 height 7
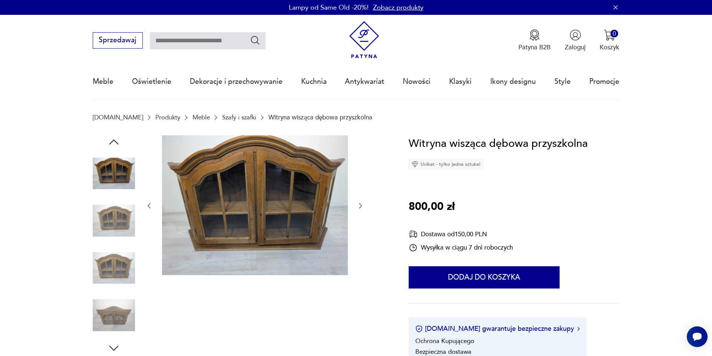
click at [360, 205] on icon "button" at bounding box center [360, 205] width 7 height 7
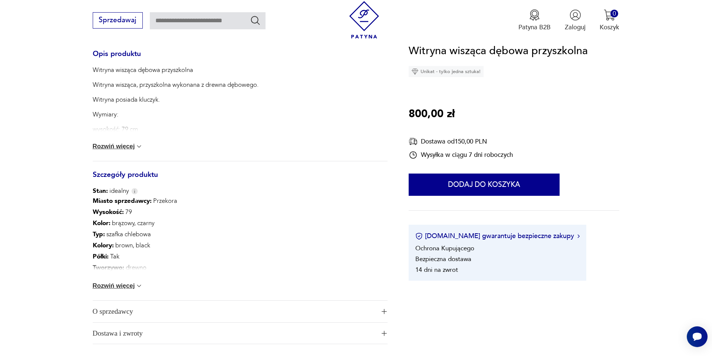
scroll to position [323, 0]
click at [137, 285] on img at bounding box center [138, 284] width 7 height 7
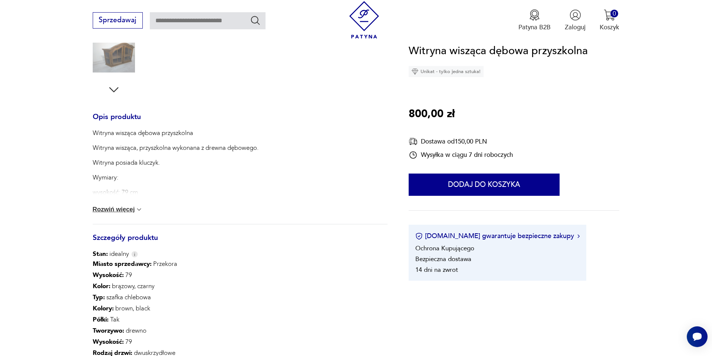
scroll to position [257, 0]
click at [138, 212] on img at bounding box center [138, 210] width 7 height 7
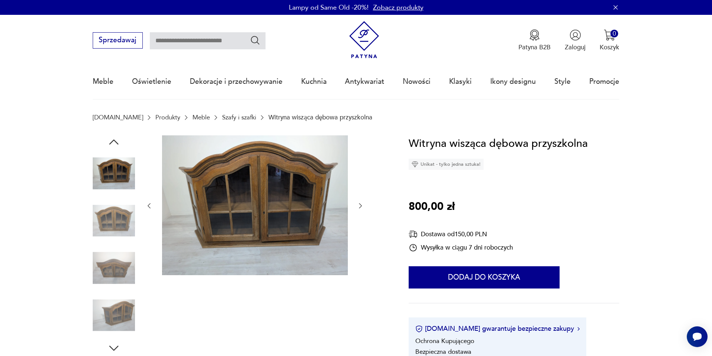
scroll to position [0, 0]
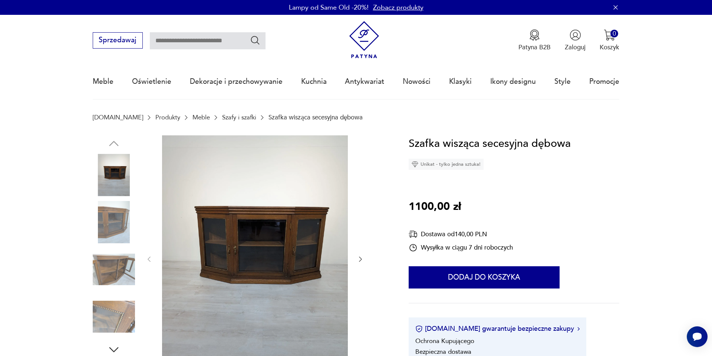
click at [360, 257] on icon "button" at bounding box center [360, 258] width 7 height 7
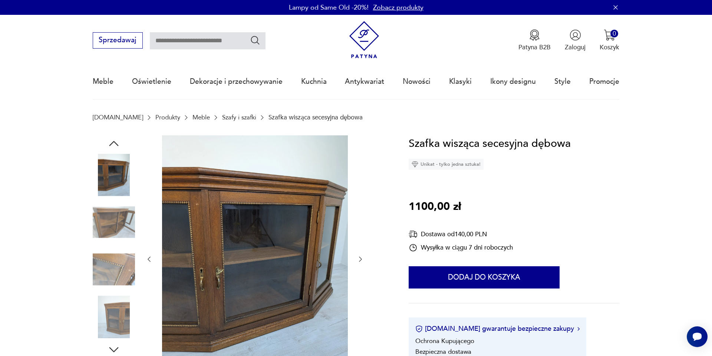
click at [361, 258] on icon "button" at bounding box center [360, 258] width 7 height 7
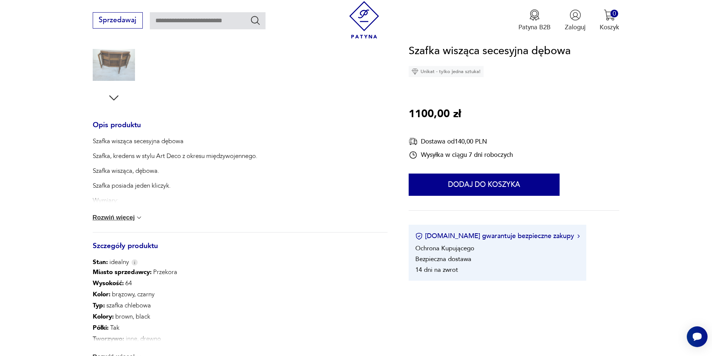
scroll to position [266, 0]
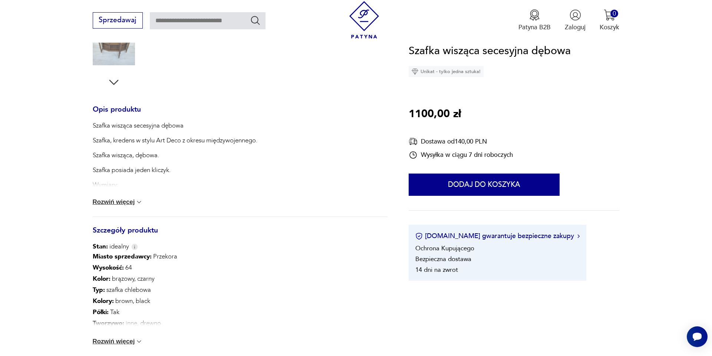
click at [139, 200] on img at bounding box center [138, 201] width 7 height 7
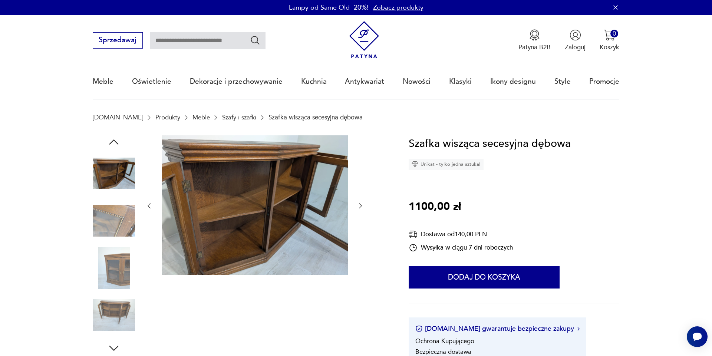
scroll to position [0, 0]
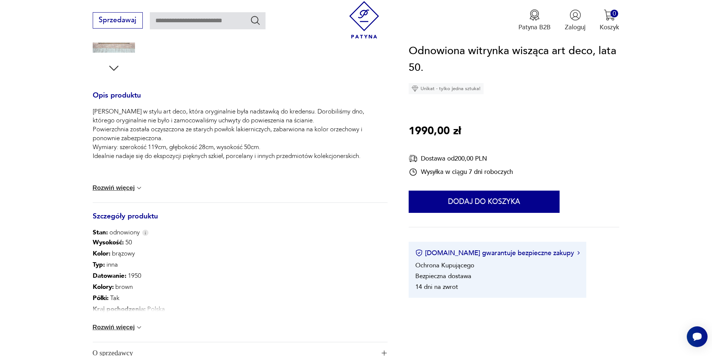
scroll to position [283, 0]
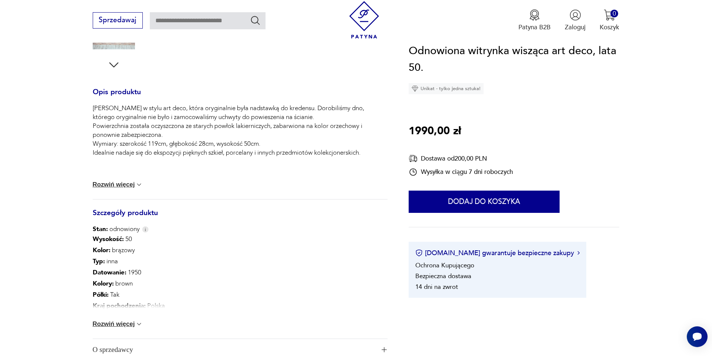
click at [139, 184] on img at bounding box center [138, 184] width 7 height 7
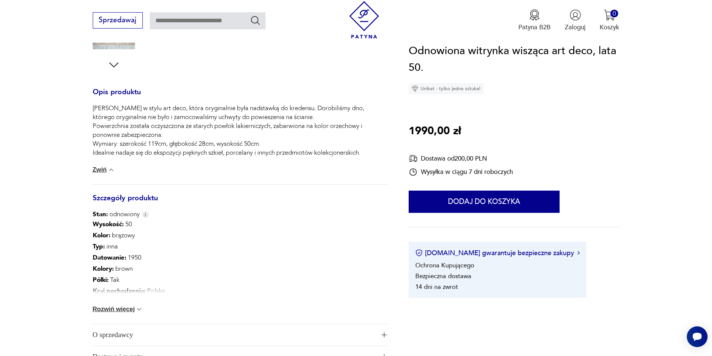
click at [135, 310] on img at bounding box center [138, 309] width 7 height 7
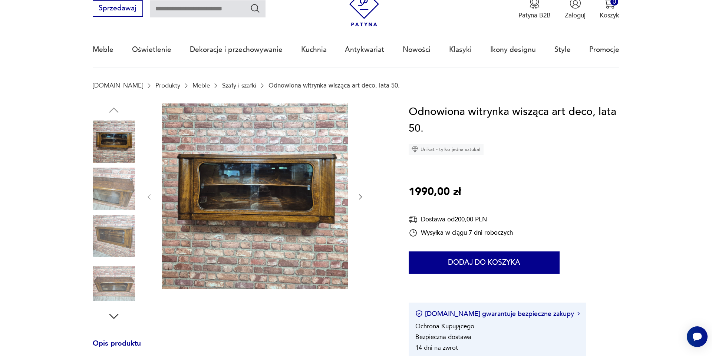
scroll to position [16, 0]
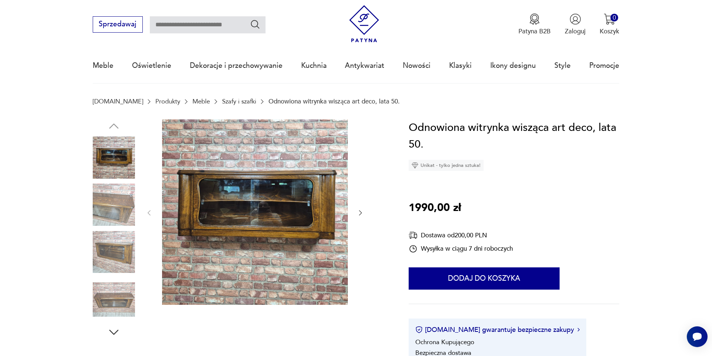
click at [361, 212] on icon "button" at bounding box center [360, 212] width 3 height 5
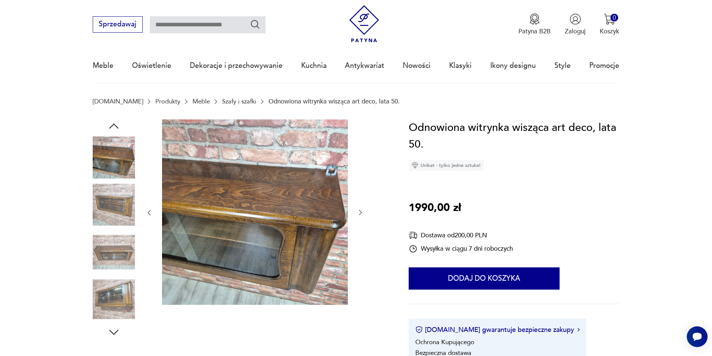
click at [361, 212] on icon "button" at bounding box center [360, 212] width 3 height 5
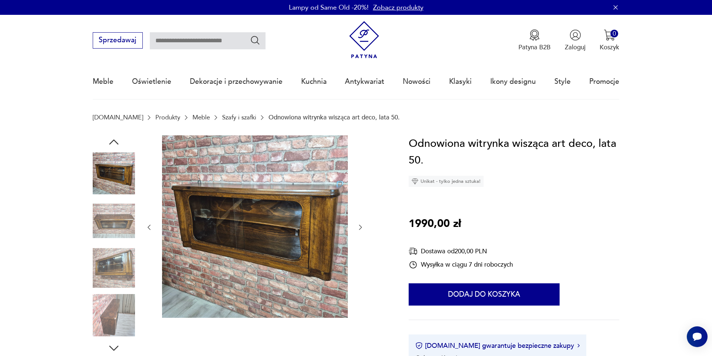
scroll to position [0, 0]
